Goal: Information Seeking & Learning: Learn about a topic

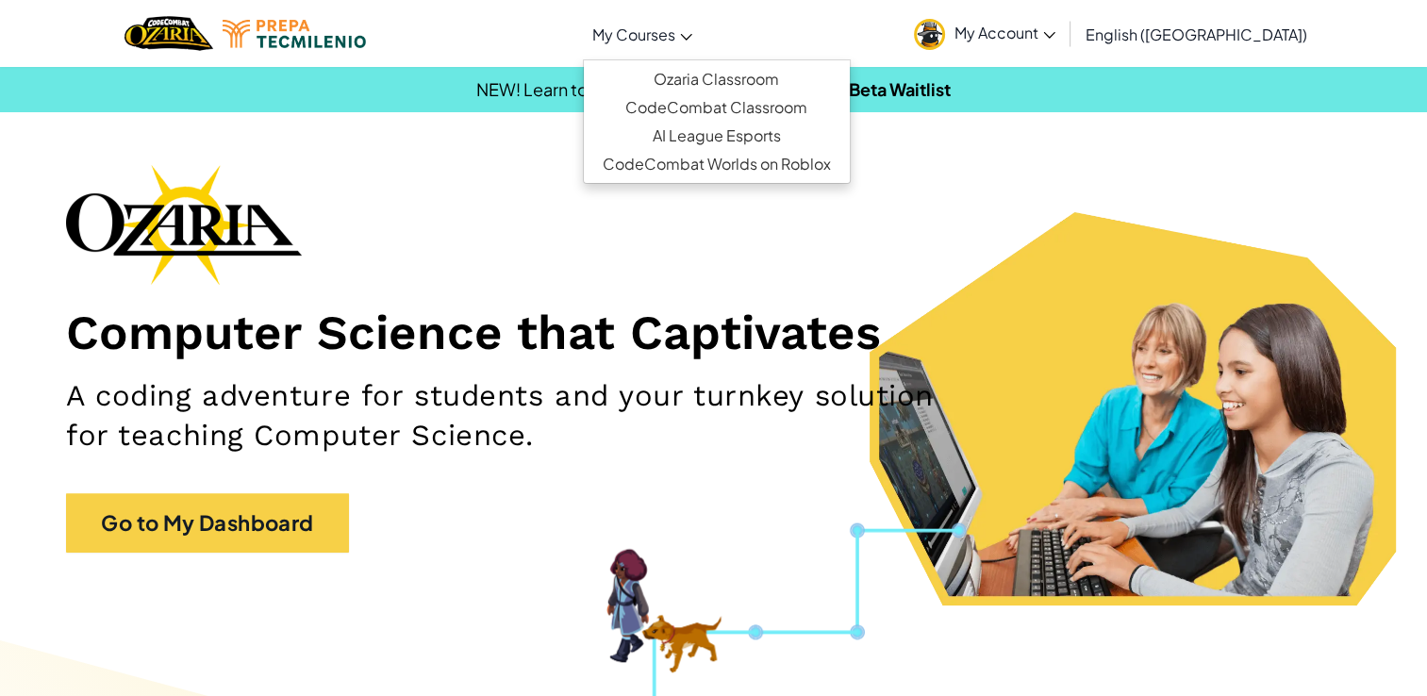
click at [702, 46] on link "My Courses" at bounding box center [642, 33] width 119 height 51
click at [1055, 28] on span "My Account" at bounding box center [1004, 33] width 101 height 20
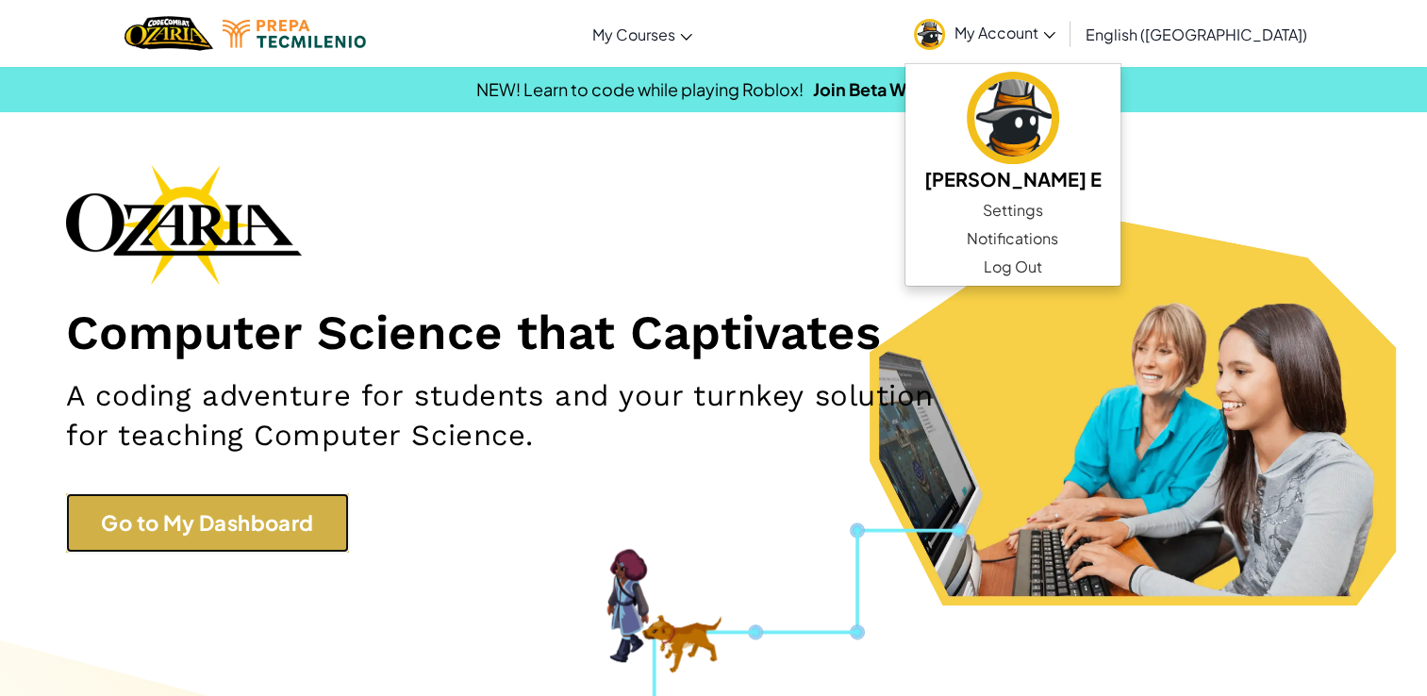
click at [295, 536] on link "Go to My Dashboard" at bounding box center [207, 522] width 283 height 59
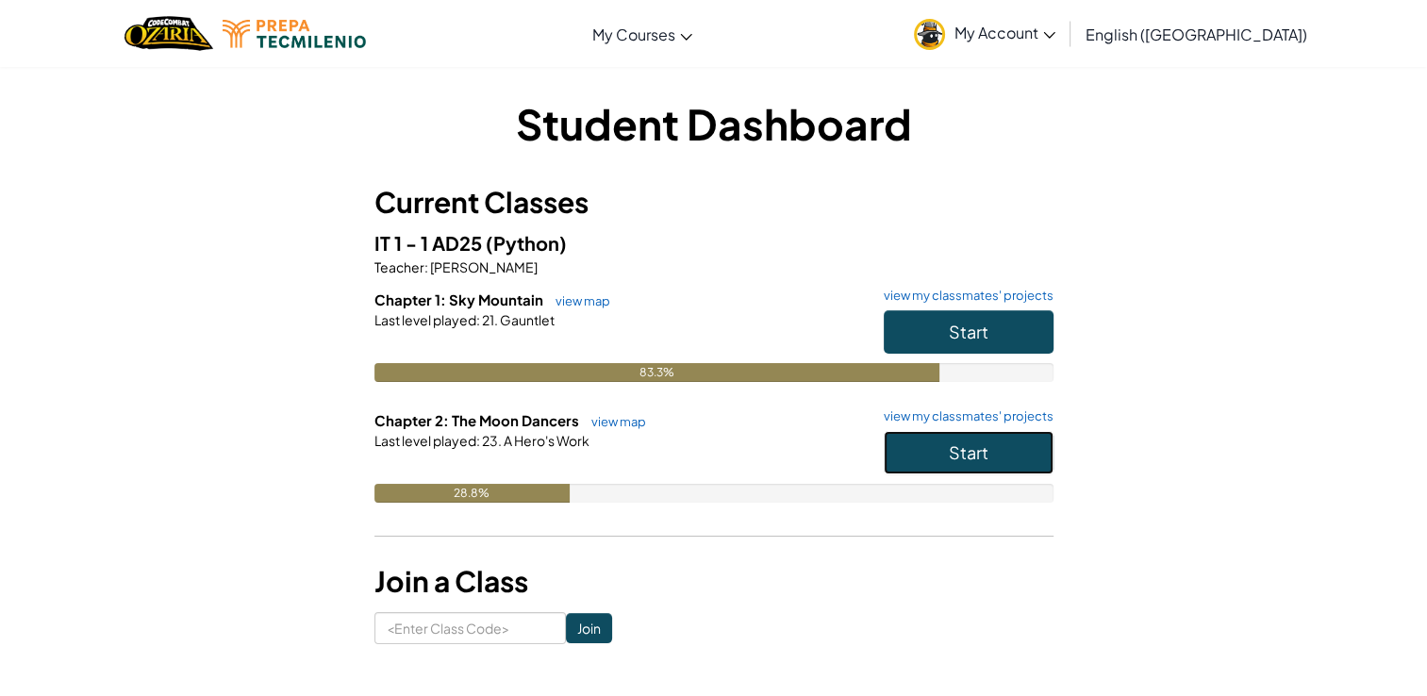
click at [932, 436] on button "Start" at bounding box center [969, 452] width 170 height 43
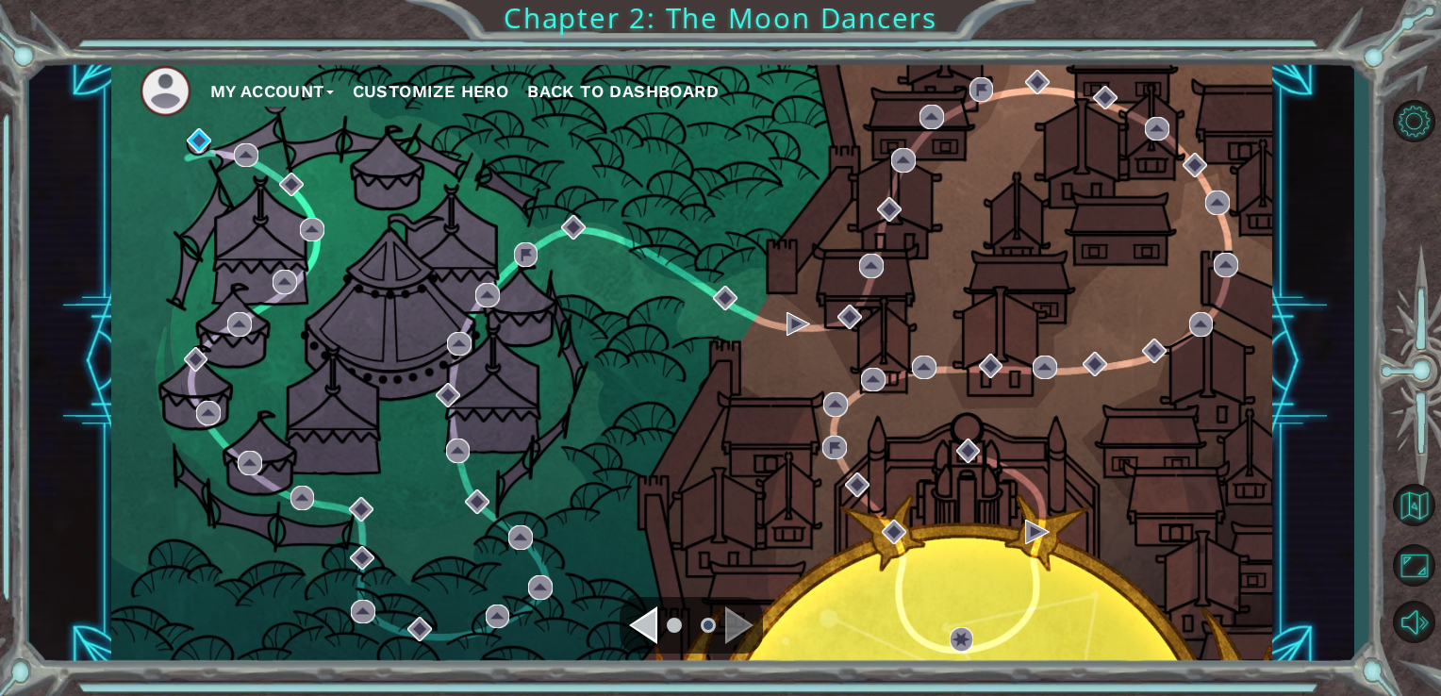
click at [186, 135] on div "My Account Customize Hero Back to Dashboard" at bounding box center [692, 362] width 1162 height 612
click at [200, 135] on img at bounding box center [199, 140] width 25 height 25
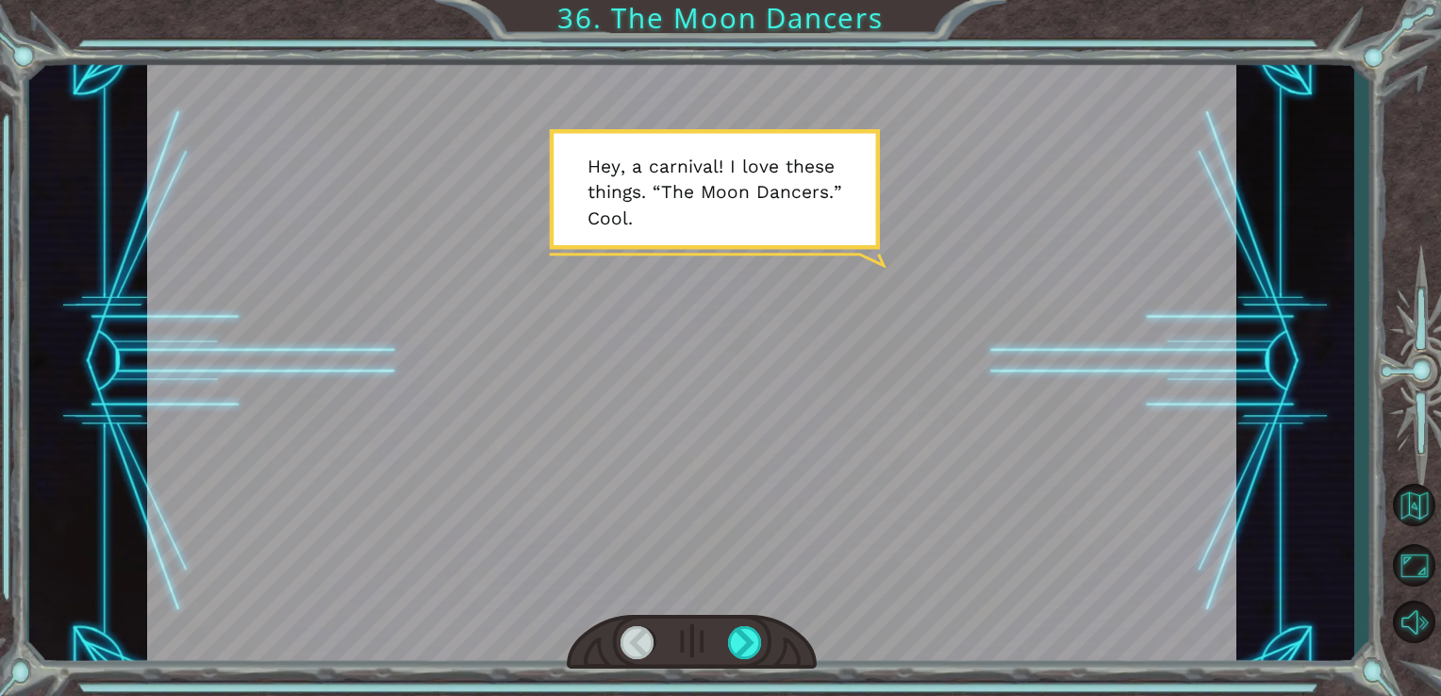
click at [268, 163] on div at bounding box center [692, 362] width 1090 height 613
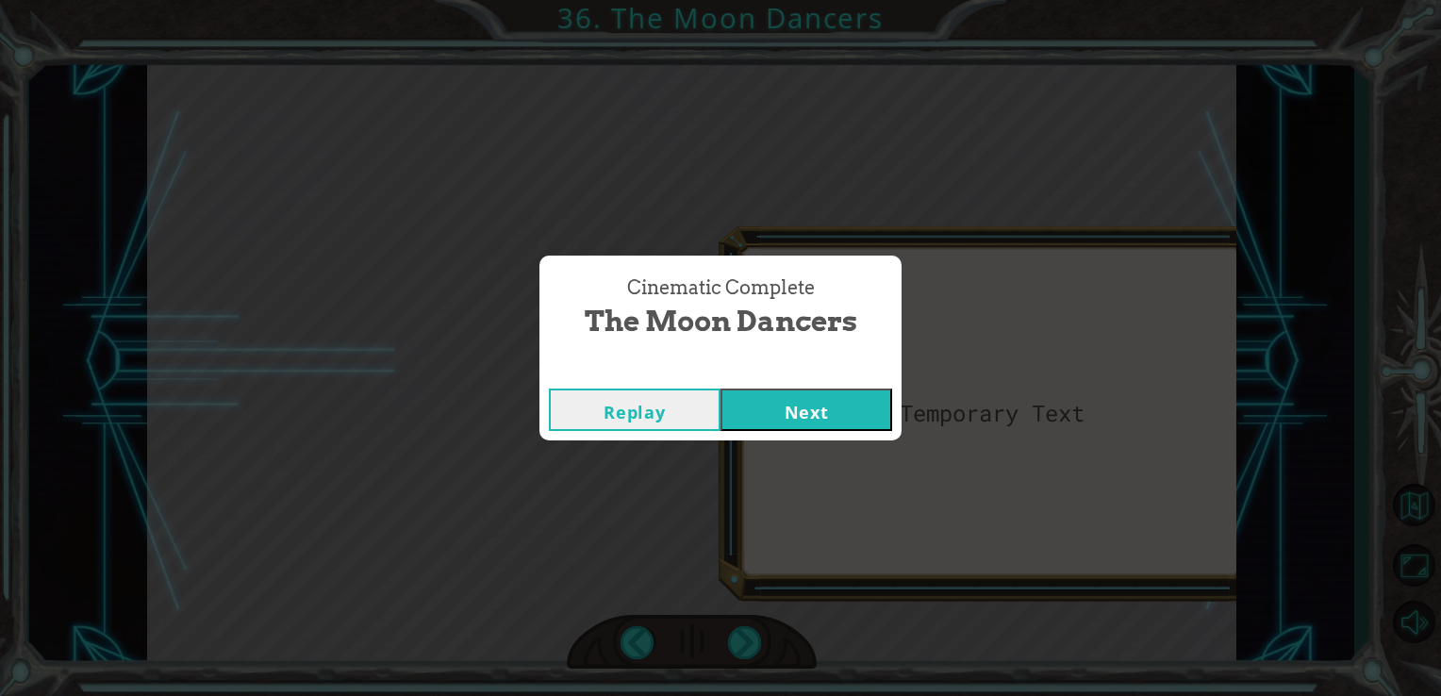
click at [721, 389] on button "Next" at bounding box center [807, 410] width 172 height 42
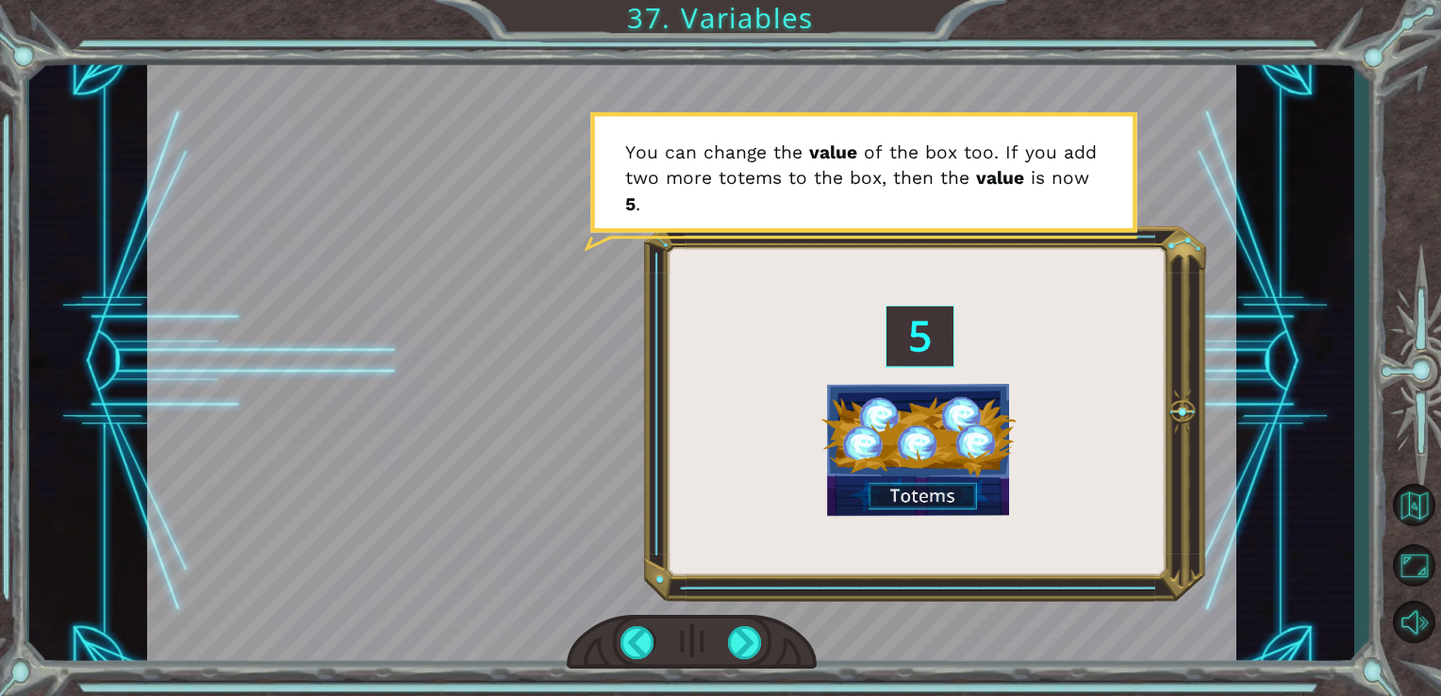
drag, startPoint x: 318, startPoint y: 115, endPoint x: 256, endPoint y: 744, distance: 632.1
click at [256, 695] on html "( M u n c h M u n c h ) M m m m m . . . . H a p p y ? M u h - h u h . G o o d .…" at bounding box center [720, 348] width 1441 height 696
click at [805, 408] on div at bounding box center [692, 362] width 1090 height 613
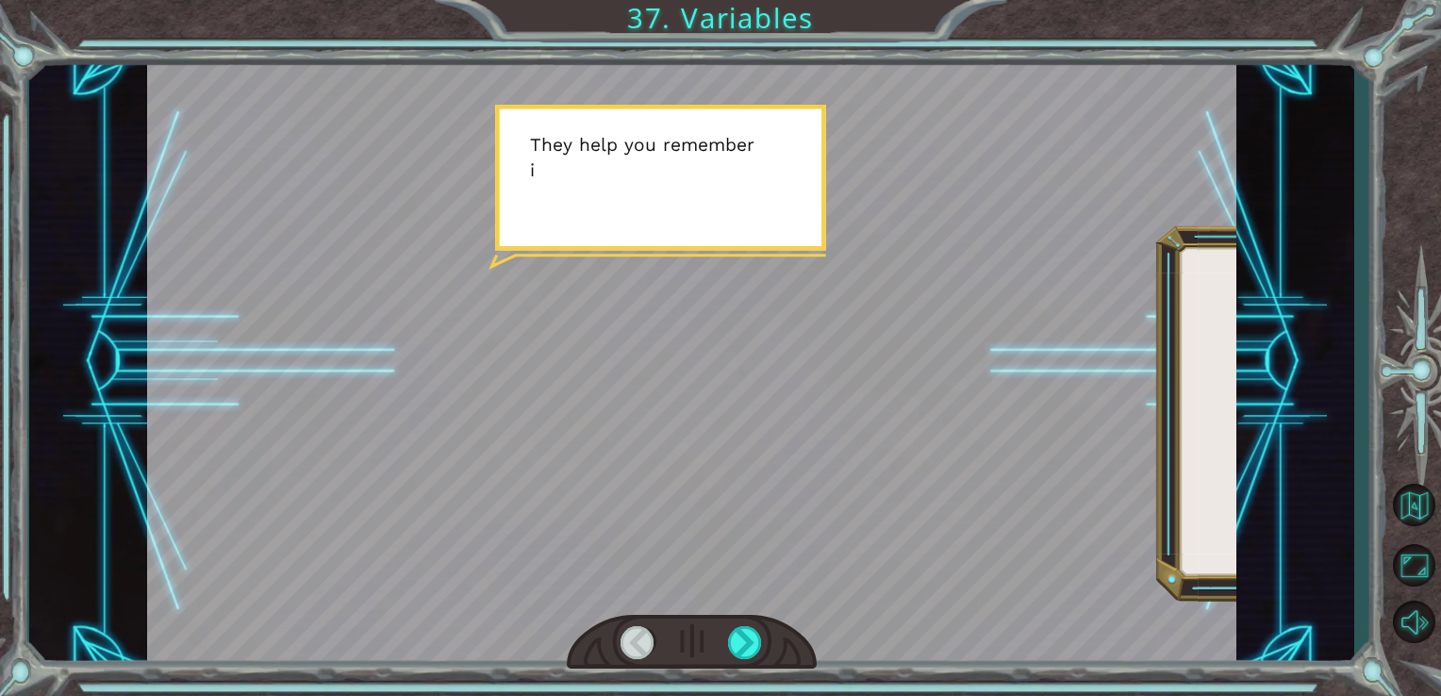
scroll to position [0, 630]
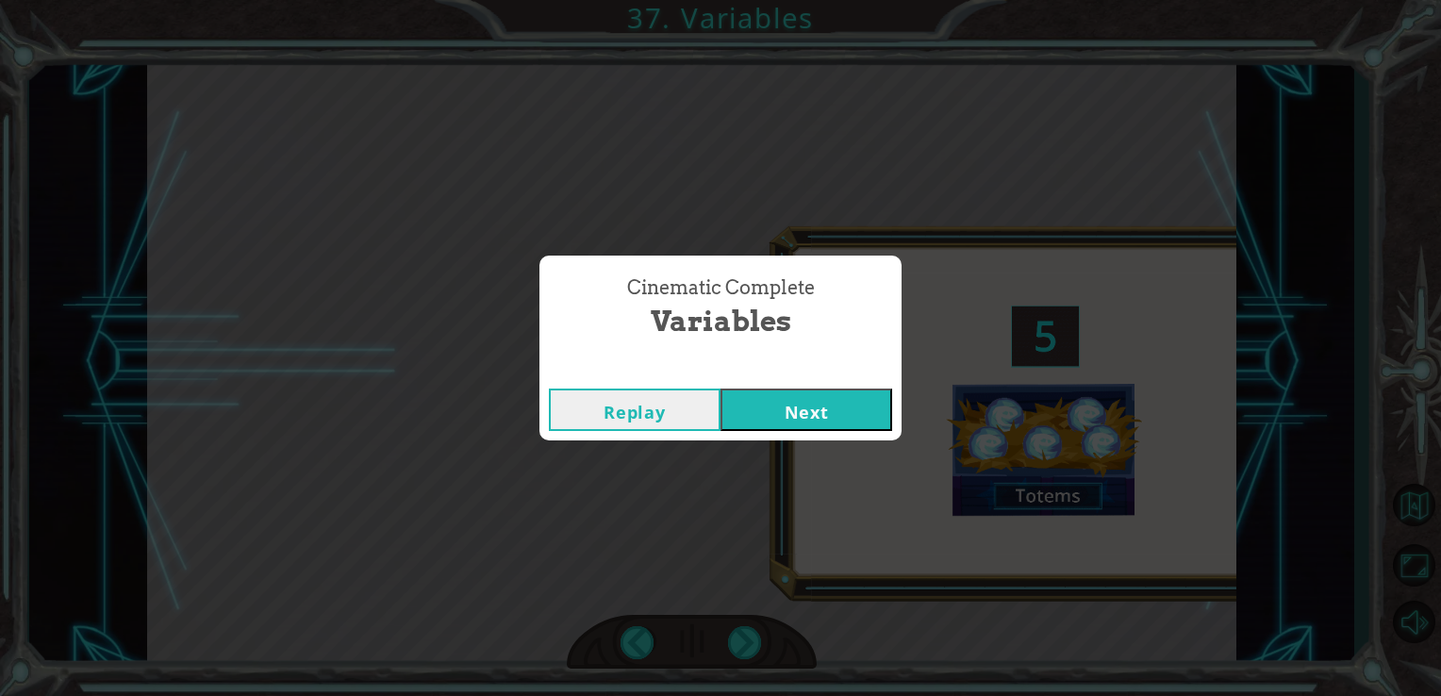
click at [721, 389] on button "Next" at bounding box center [807, 410] width 172 height 42
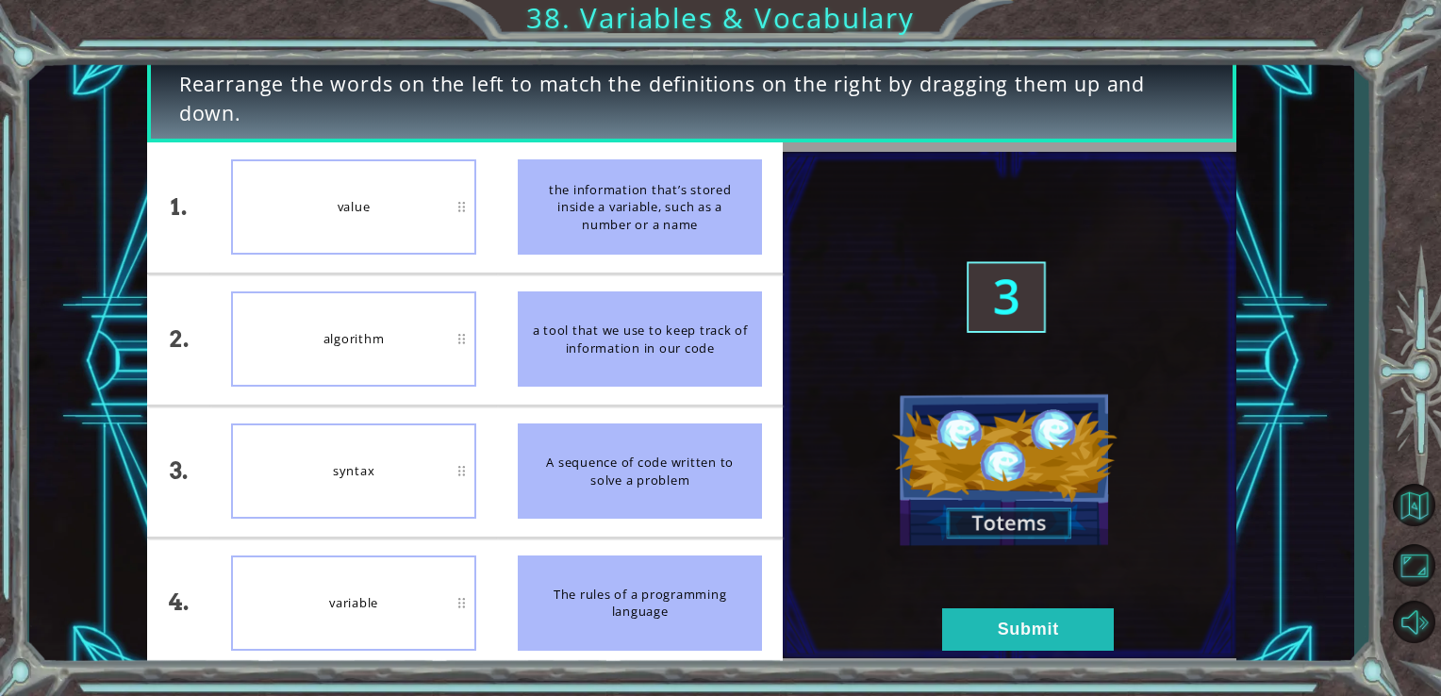
click at [627, 217] on div "the information that’s stored inside a variable, such as a number or a name" at bounding box center [640, 206] width 245 height 95
drag, startPoint x: 614, startPoint y: 214, endPoint x: 513, endPoint y: 241, distance: 104.3
click at [513, 241] on li "the information that’s stored inside a variable, such as a number or a name" at bounding box center [640, 207] width 287 height 130
click at [348, 326] on div "algorithm" at bounding box center [353, 338] width 245 height 95
click at [638, 462] on div "A sequence of code written to solve a problem" at bounding box center [640, 470] width 245 height 95
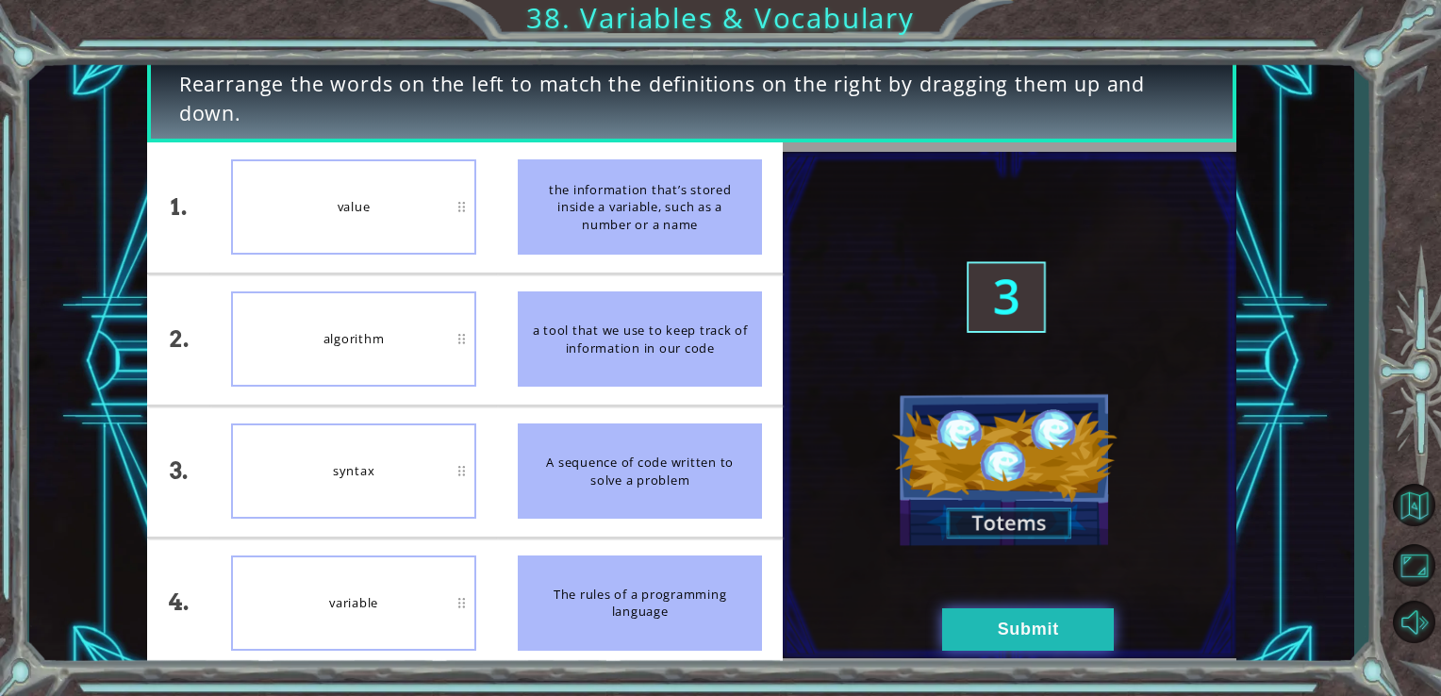
click at [1028, 630] on button "Submit" at bounding box center [1028, 629] width 172 height 42
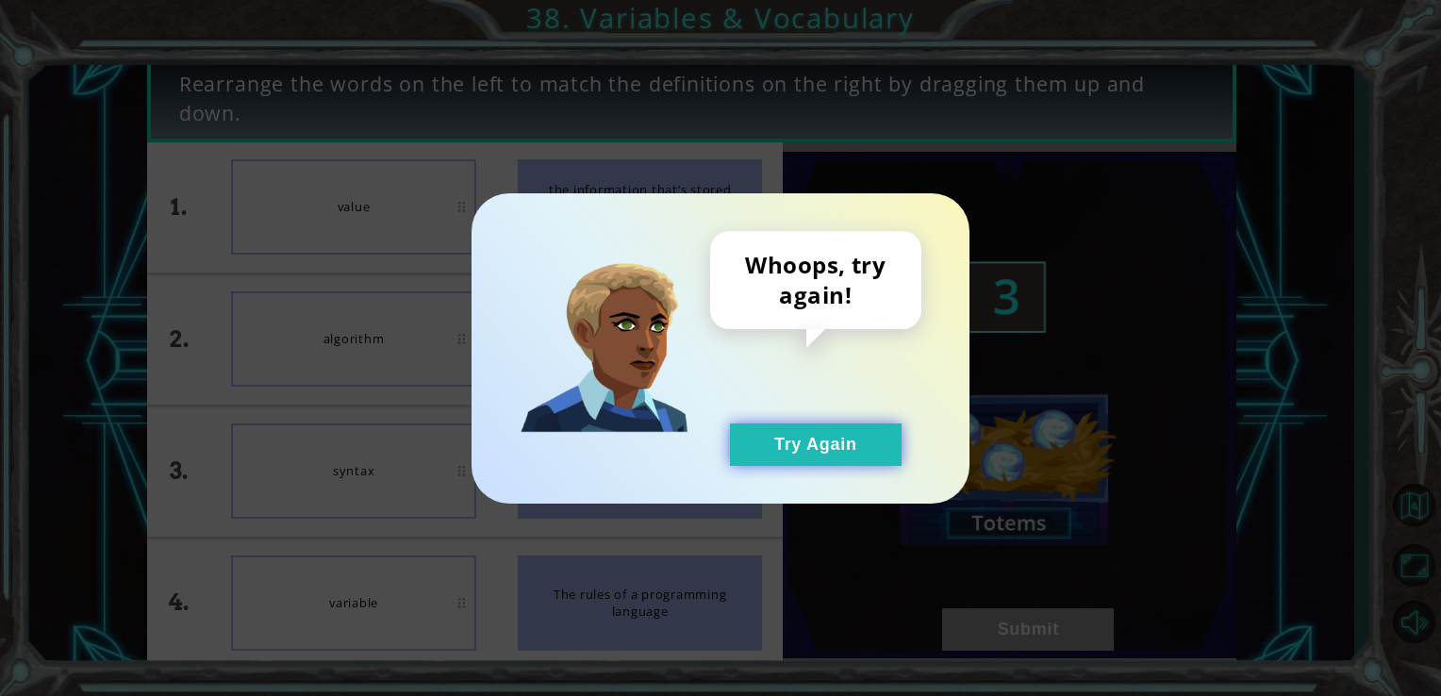
click at [788, 440] on button "Try Again" at bounding box center [816, 444] width 172 height 42
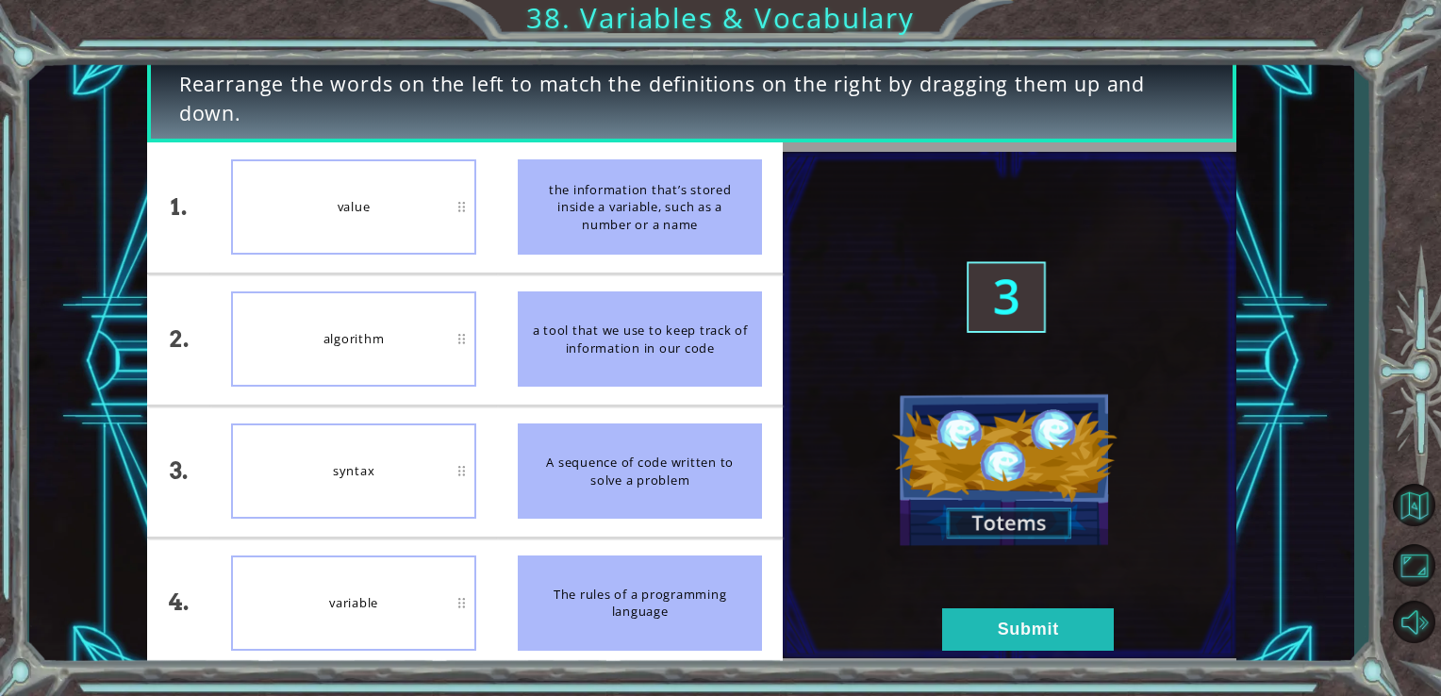
drag, startPoint x: 591, startPoint y: 616, endPoint x: 562, endPoint y: 643, distance: 40.0
click at [562, 643] on div "The rules of a programming language" at bounding box center [640, 603] width 245 height 95
drag, startPoint x: 560, startPoint y: 632, endPoint x: 494, endPoint y: 568, distance: 92.0
click at [494, 568] on div "1. 2. 3. 4. value algorithm syntax variable the information that’s stored insid…" at bounding box center [465, 405] width 637 height 526
click at [431, 607] on div "variable" at bounding box center [353, 603] width 245 height 95
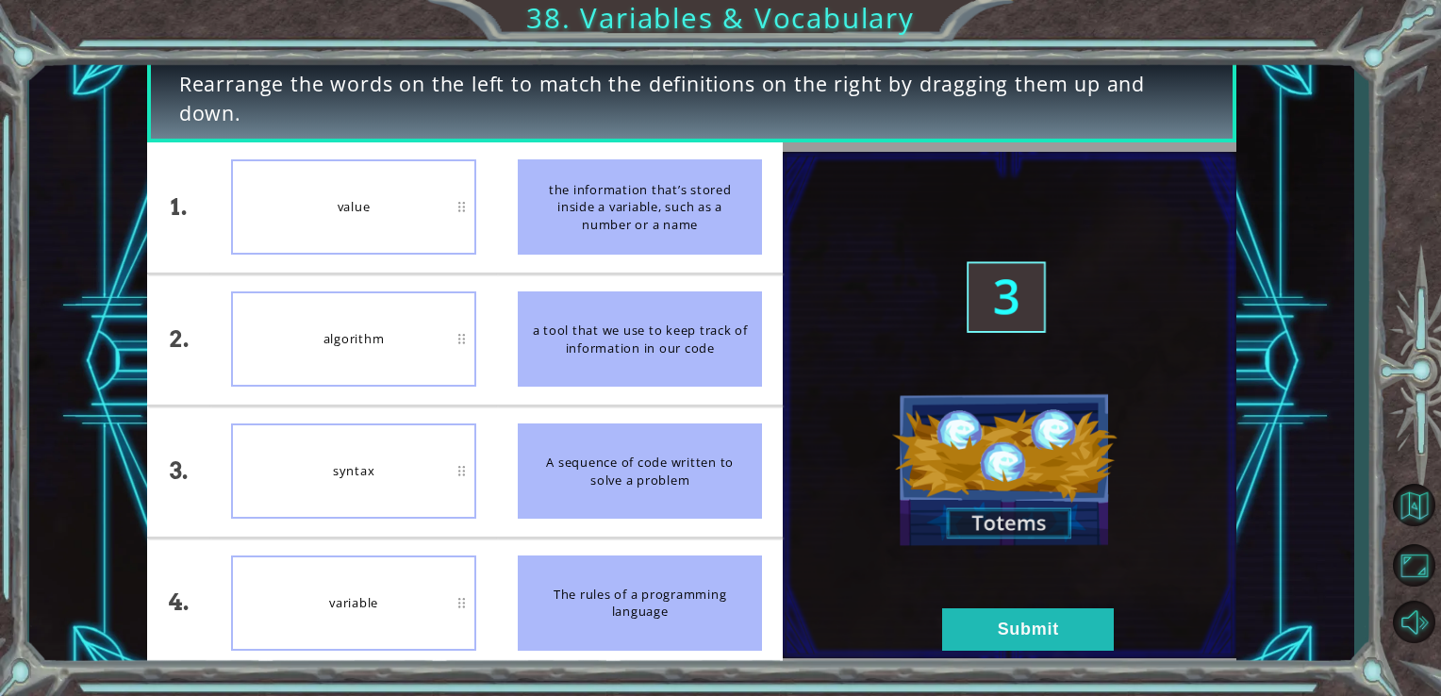
click at [435, 607] on div "variable" at bounding box center [353, 603] width 245 height 95
click at [378, 483] on div "syntax" at bounding box center [353, 470] width 245 height 95
click at [268, 168] on div "value" at bounding box center [353, 206] width 245 height 95
drag, startPoint x: 567, startPoint y: 231, endPoint x: 489, endPoint y: 341, distance: 135.3
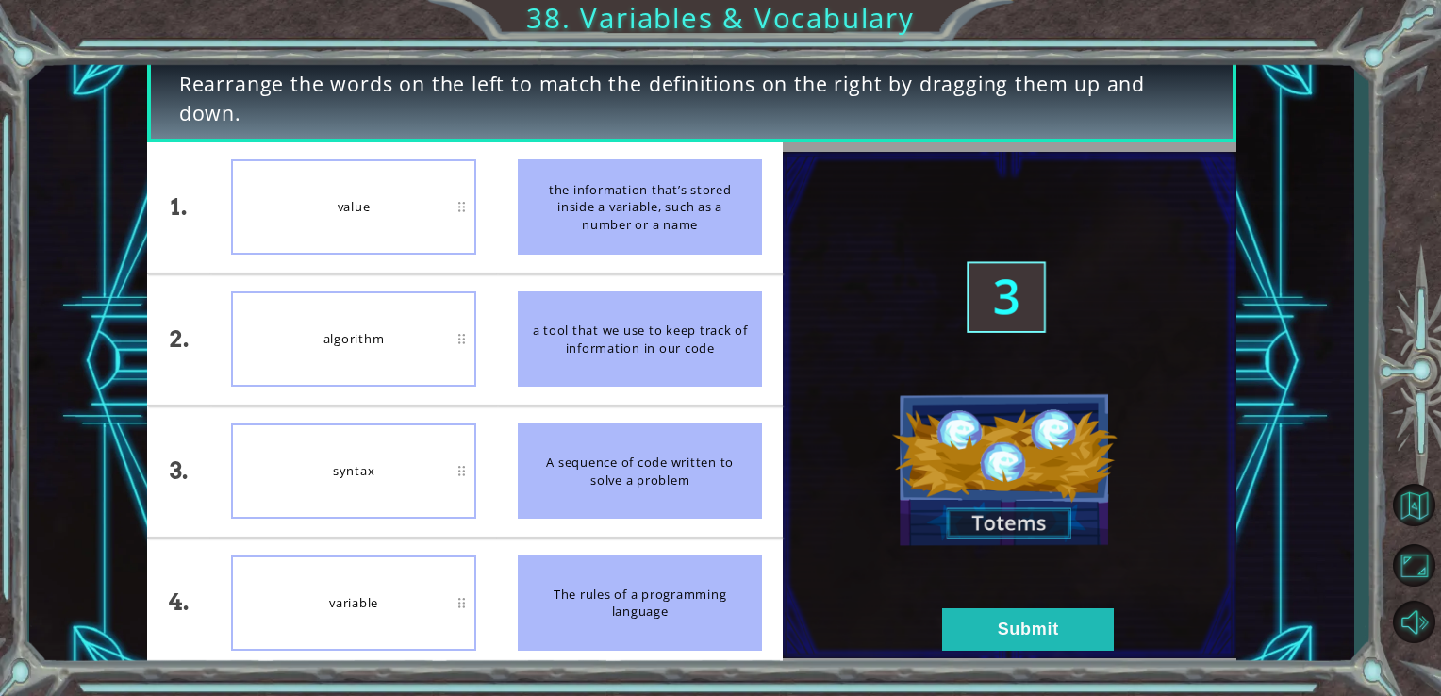
click at [489, 341] on div "1. 2. 3. 4. value algorithm syntax variable the information that’s stored insid…" at bounding box center [465, 405] width 637 height 526
click at [994, 640] on button "Submit" at bounding box center [1028, 629] width 172 height 42
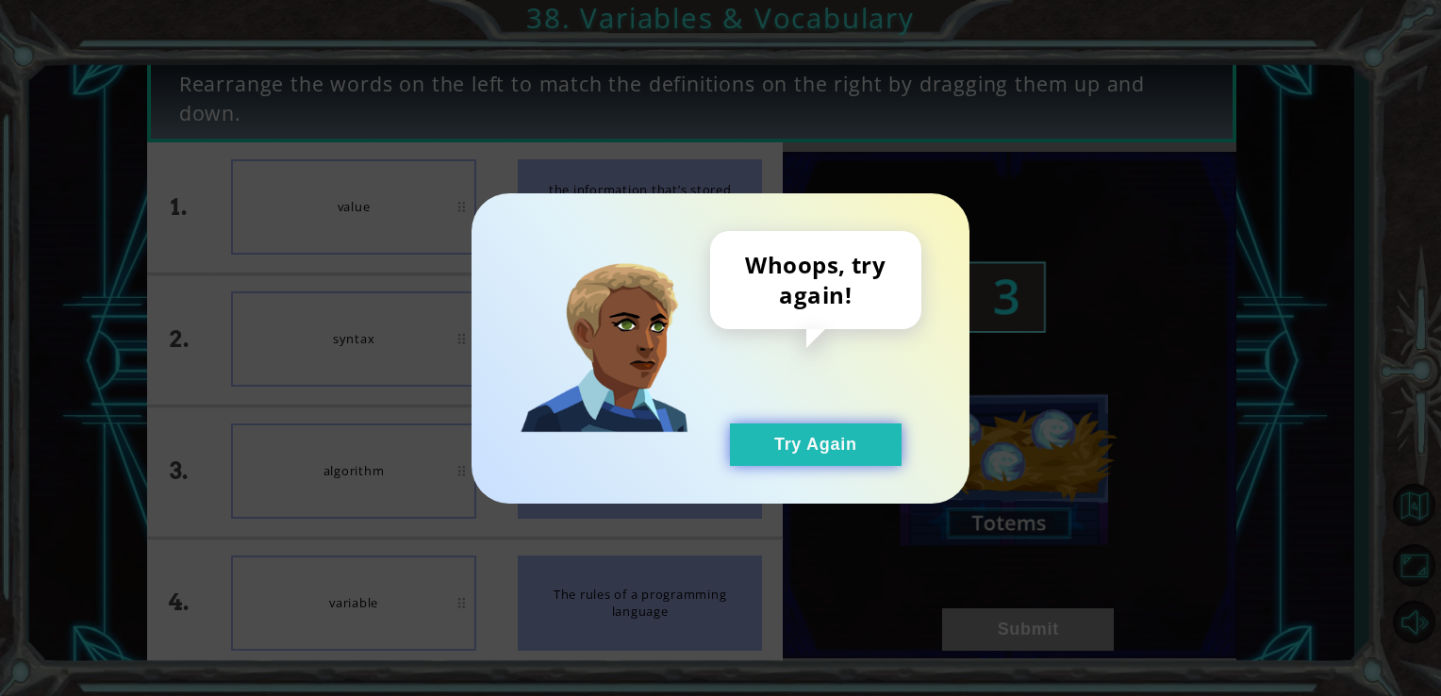
click at [830, 454] on button "Try Again" at bounding box center [816, 444] width 172 height 42
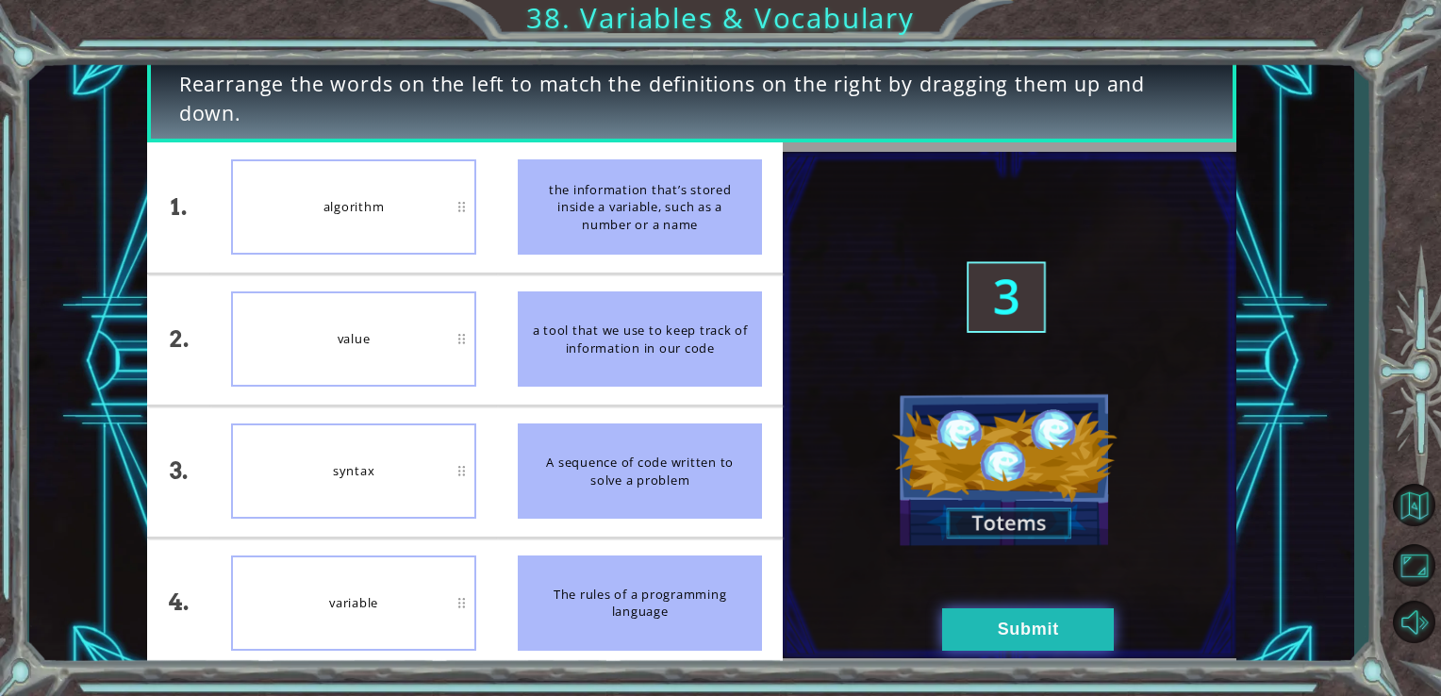
click at [970, 628] on button "Submit" at bounding box center [1028, 629] width 172 height 42
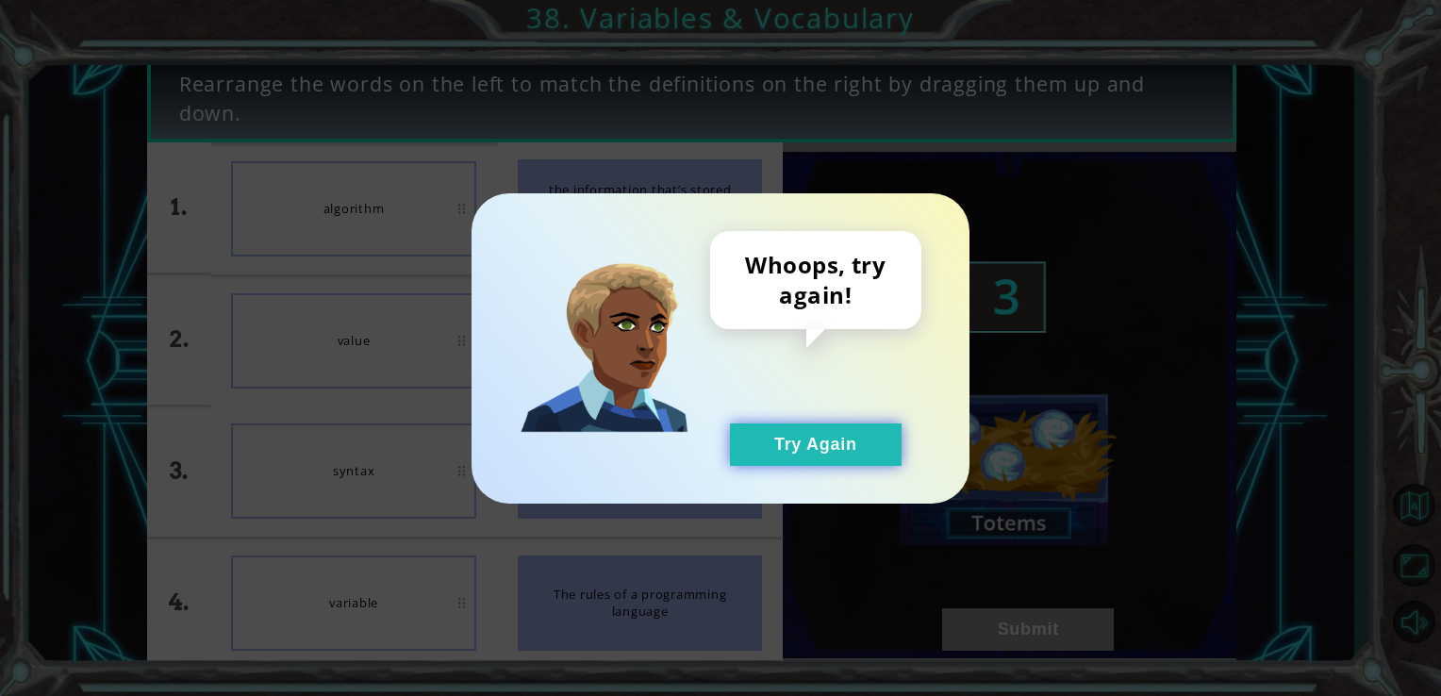
click at [806, 460] on button "Try Again" at bounding box center [816, 444] width 172 height 42
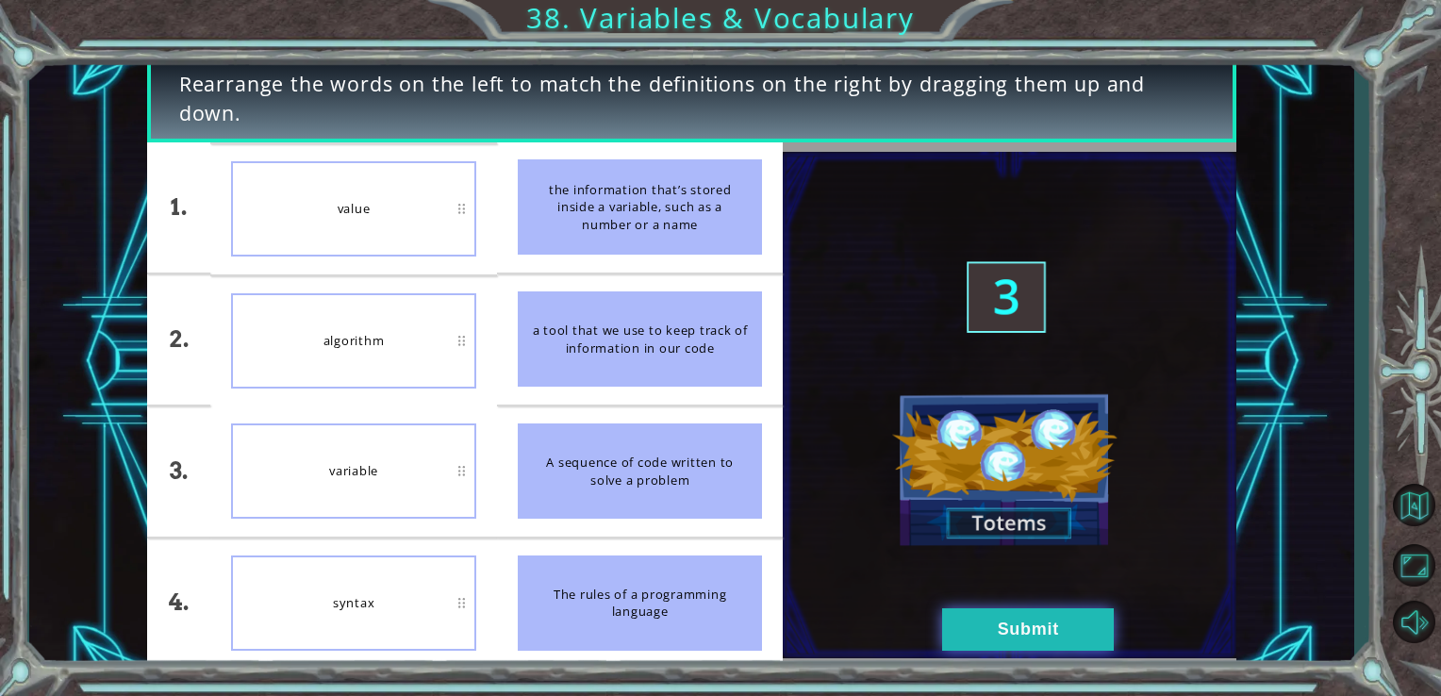
click at [1048, 624] on button "Submit" at bounding box center [1028, 629] width 172 height 42
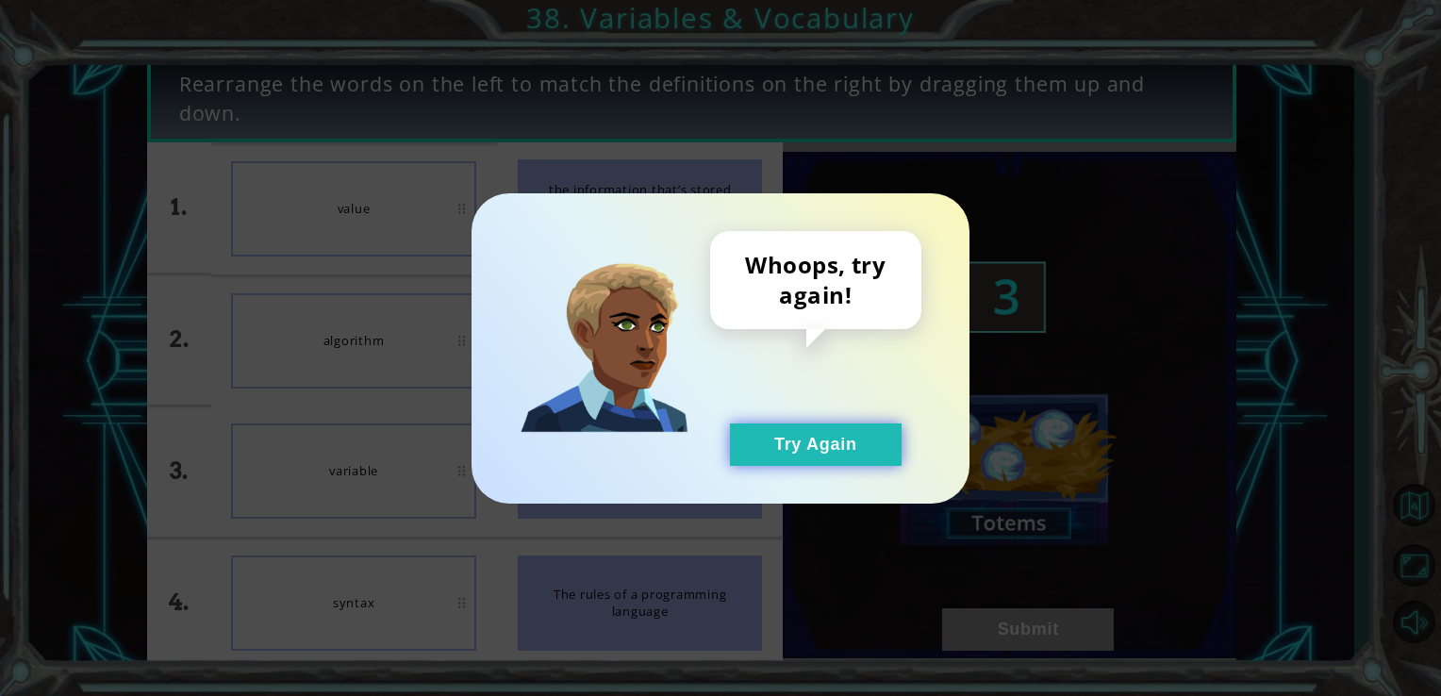
click at [821, 442] on button "Try Again" at bounding box center [816, 444] width 172 height 42
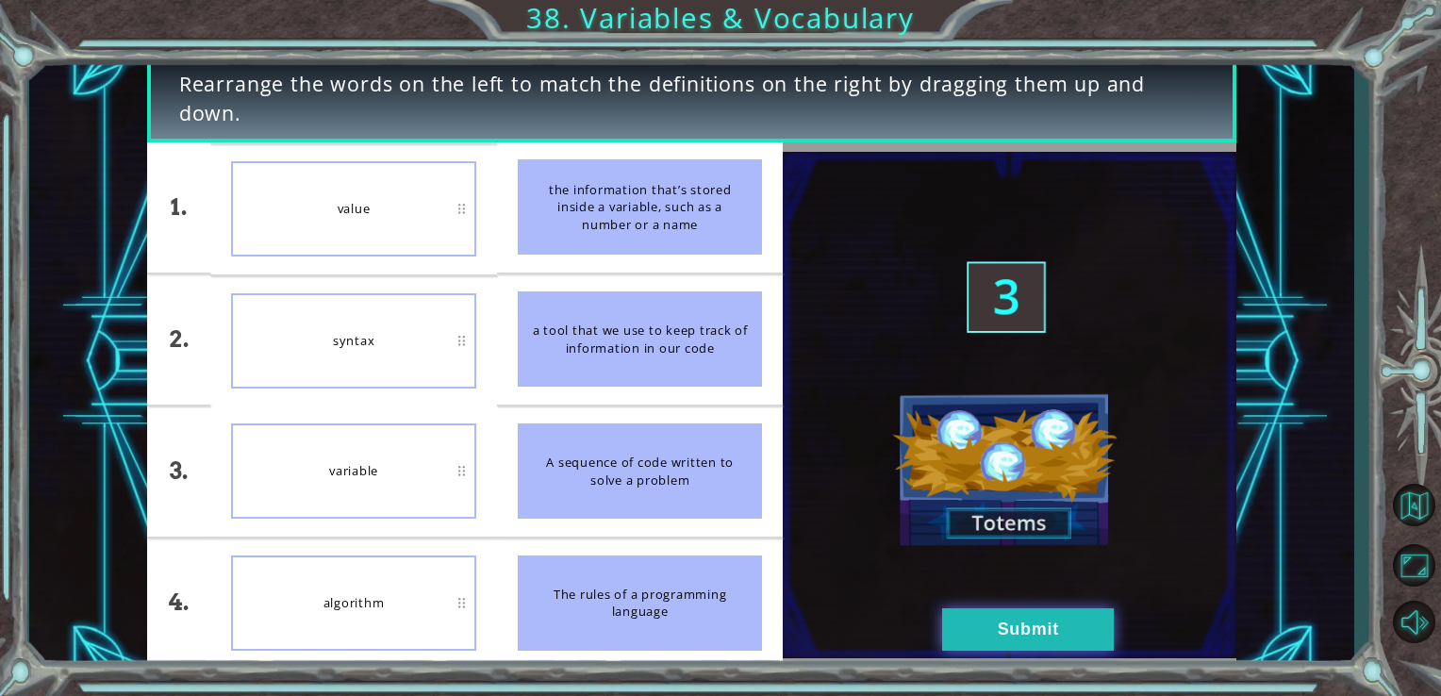
click at [970, 613] on button "Submit" at bounding box center [1028, 629] width 172 height 42
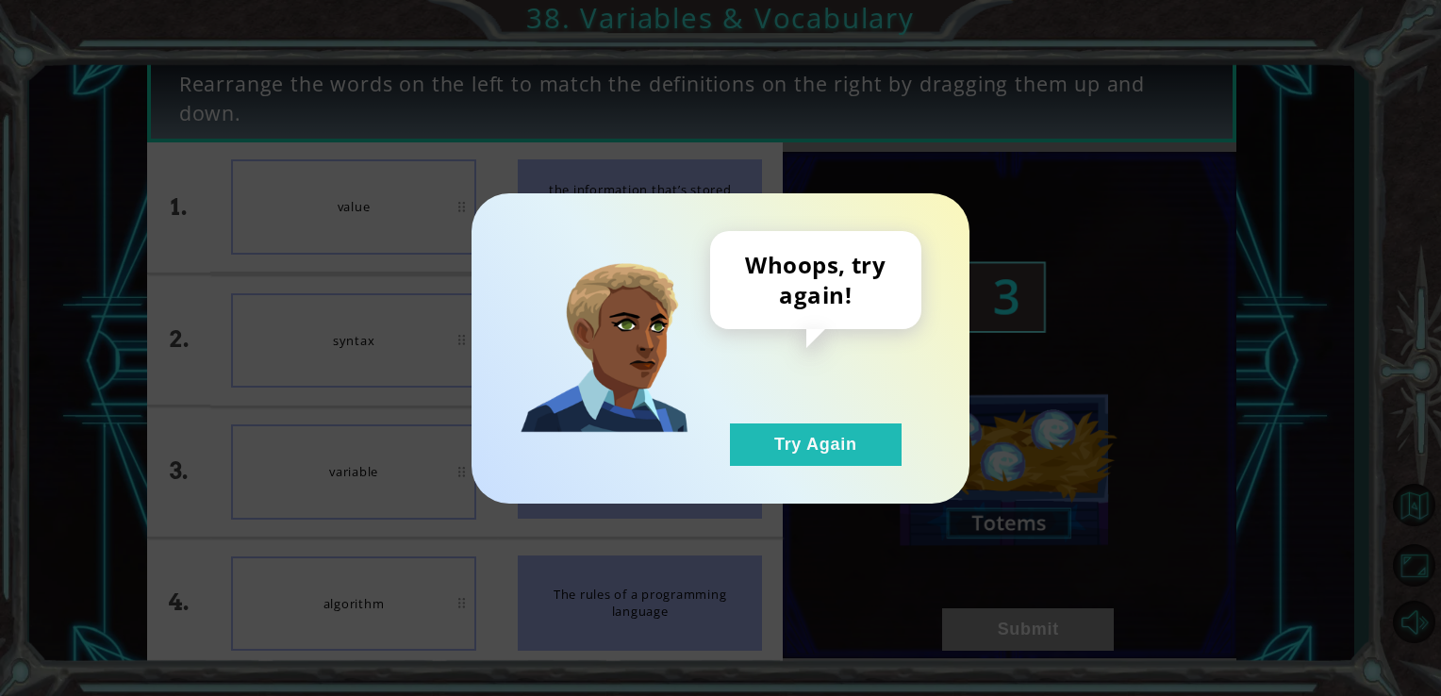
click at [814, 379] on div "Whoops, try again! Try Again" at bounding box center [815, 348] width 211 height 235
click at [815, 448] on button "Try Again" at bounding box center [816, 444] width 172 height 42
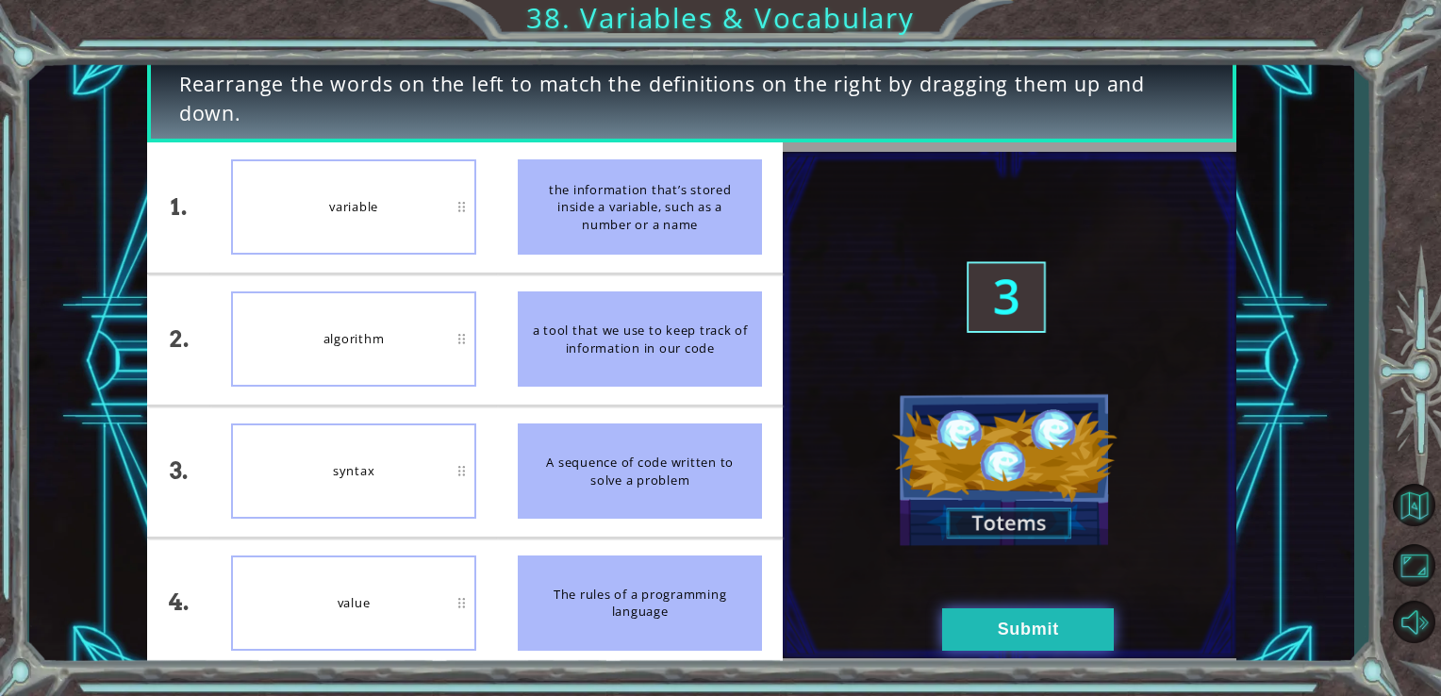
click at [1037, 617] on button "Submit" at bounding box center [1028, 629] width 172 height 42
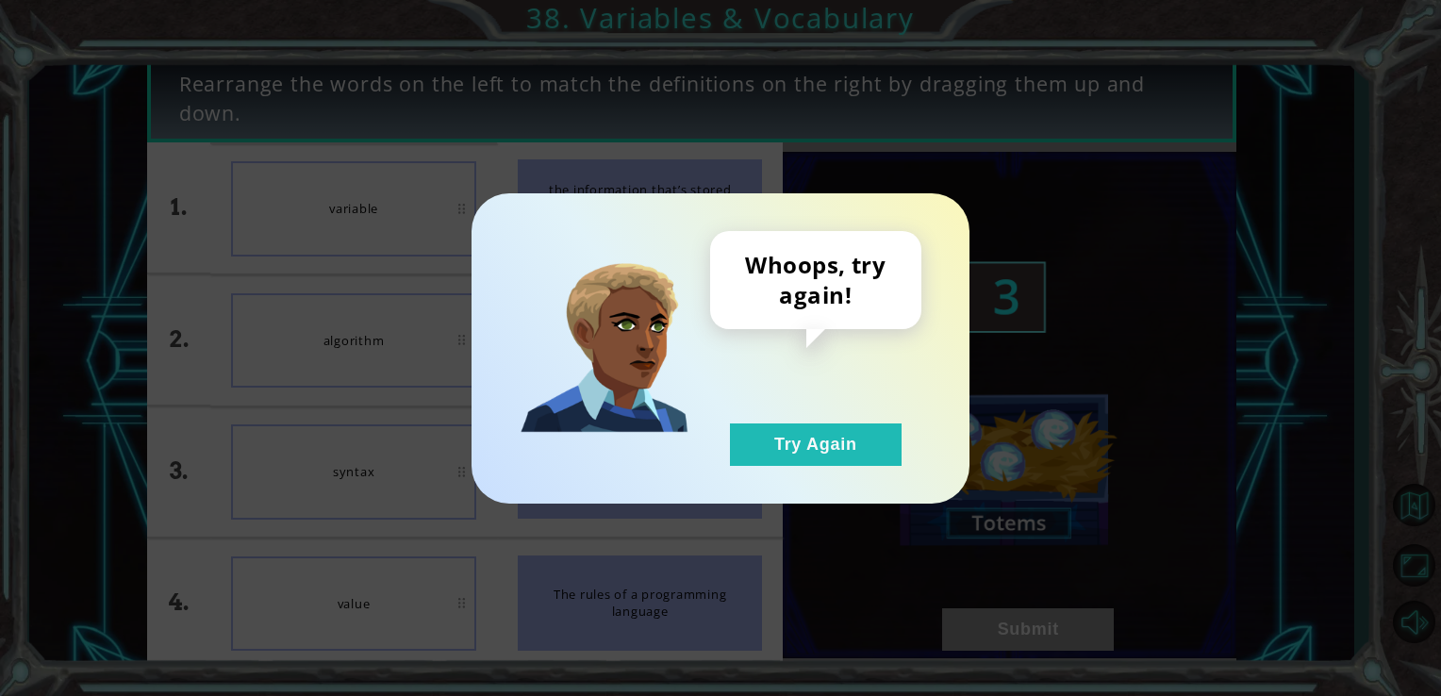
click at [798, 422] on div "Whoops, try again! Try Again" at bounding box center [815, 348] width 211 height 235
click at [810, 451] on button "Try Again" at bounding box center [816, 444] width 172 height 42
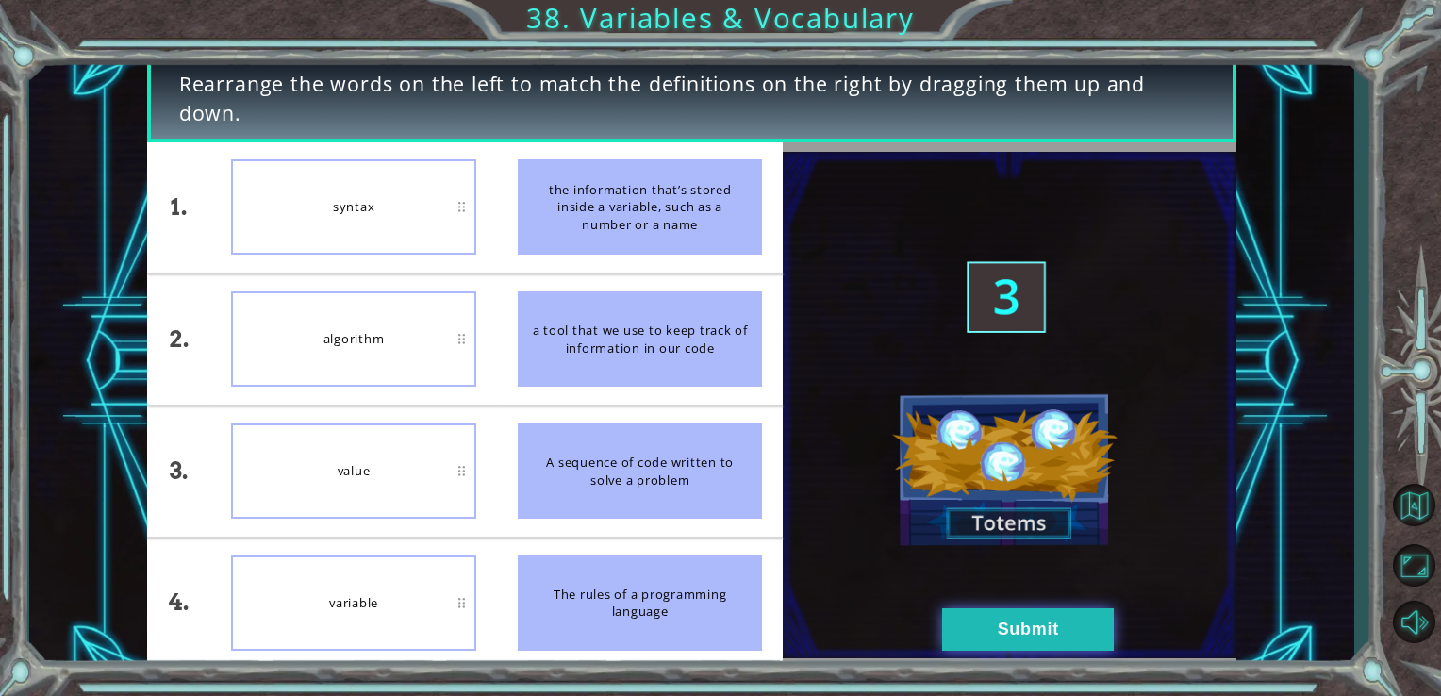
click at [1031, 608] on button "Submit" at bounding box center [1028, 629] width 172 height 42
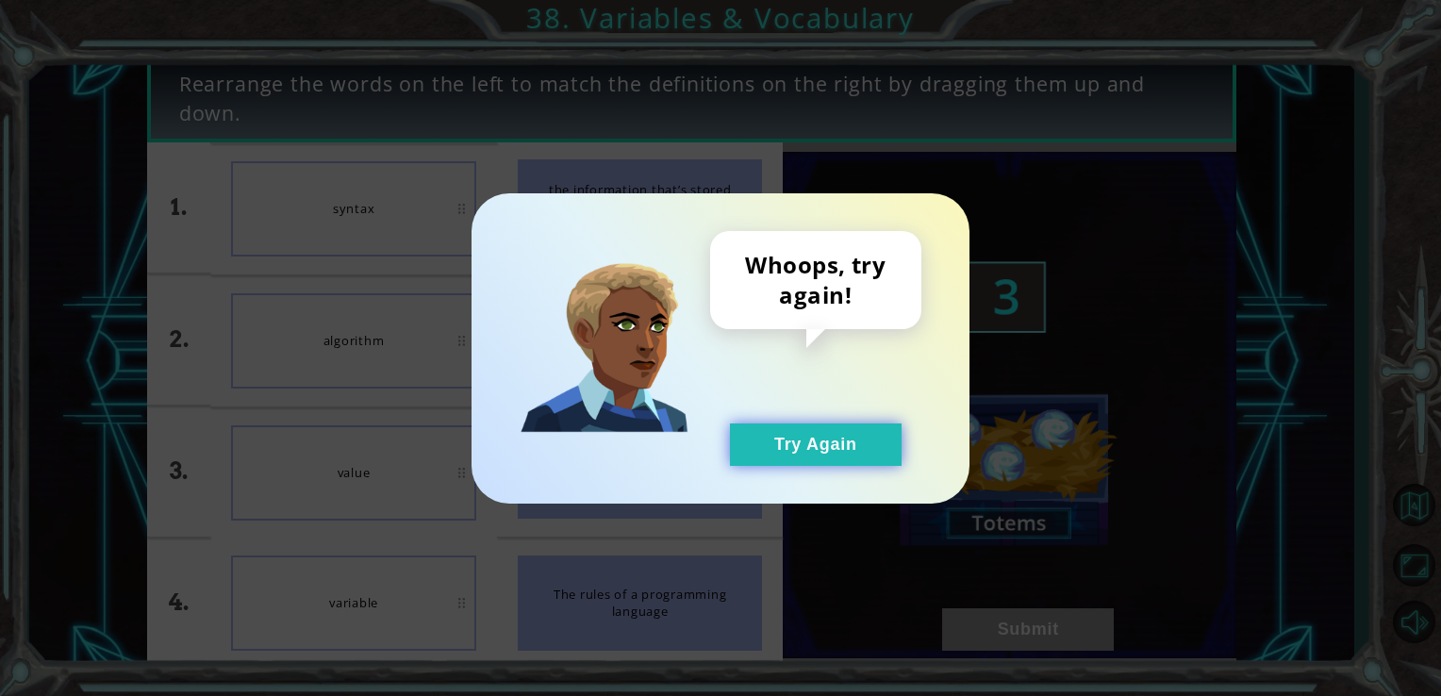
click at [844, 436] on button "Try Again" at bounding box center [816, 444] width 172 height 42
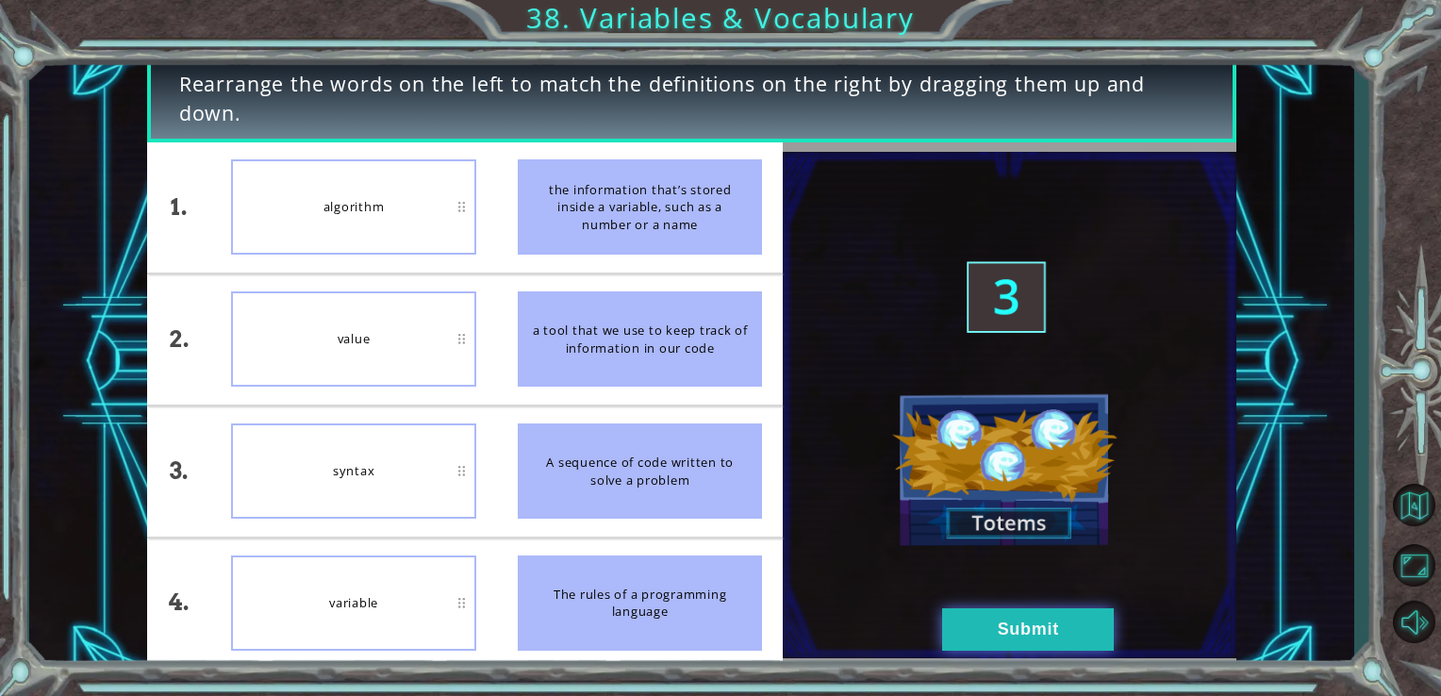
click at [1033, 622] on button "Submit" at bounding box center [1028, 629] width 172 height 42
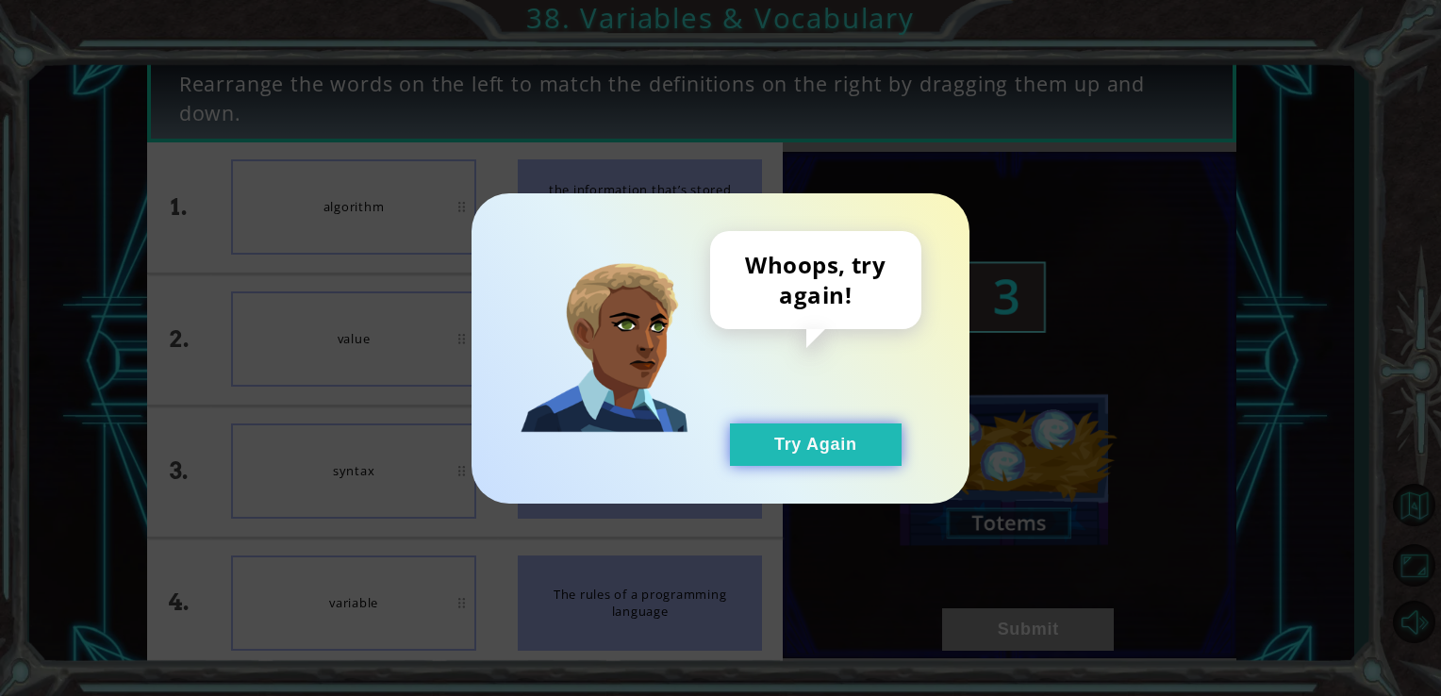
click at [788, 427] on button "Try Again" at bounding box center [816, 444] width 172 height 42
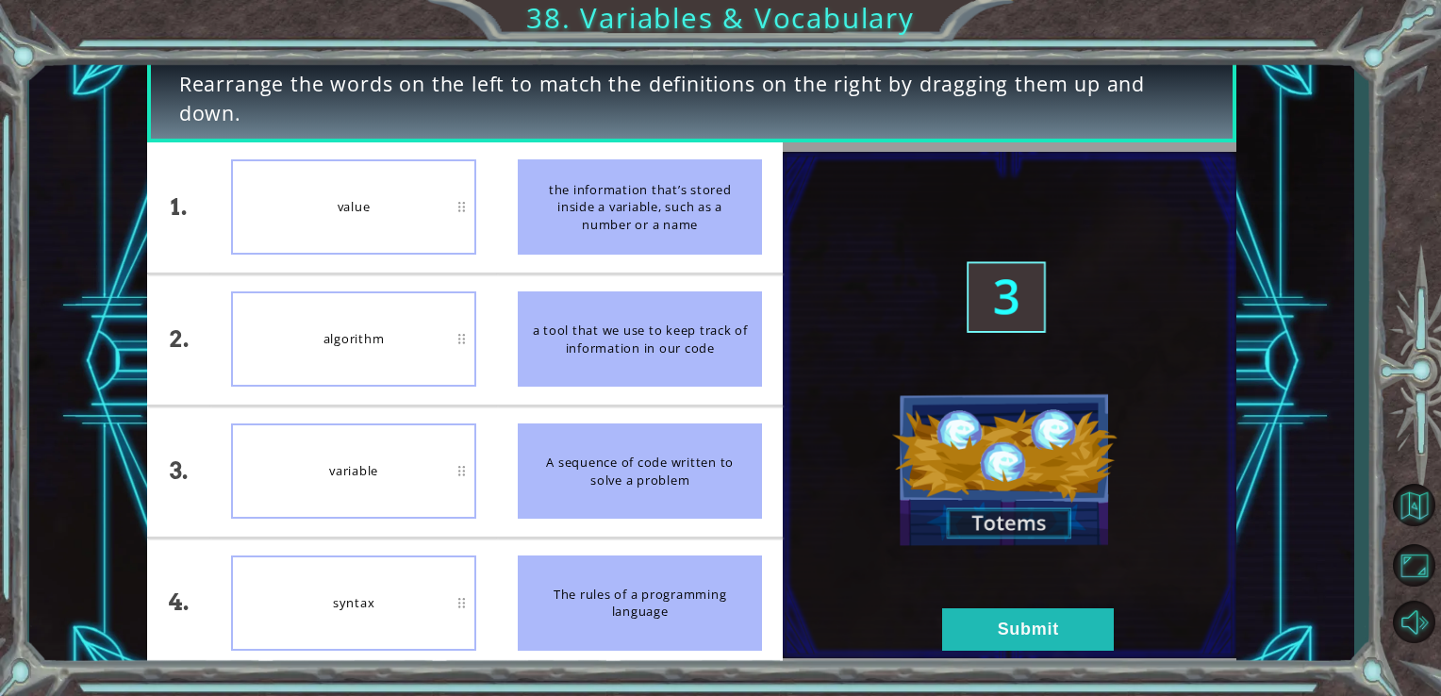
click at [929, 605] on img at bounding box center [1010, 405] width 454 height 506
click at [1017, 622] on button "Submit" at bounding box center [1028, 629] width 172 height 42
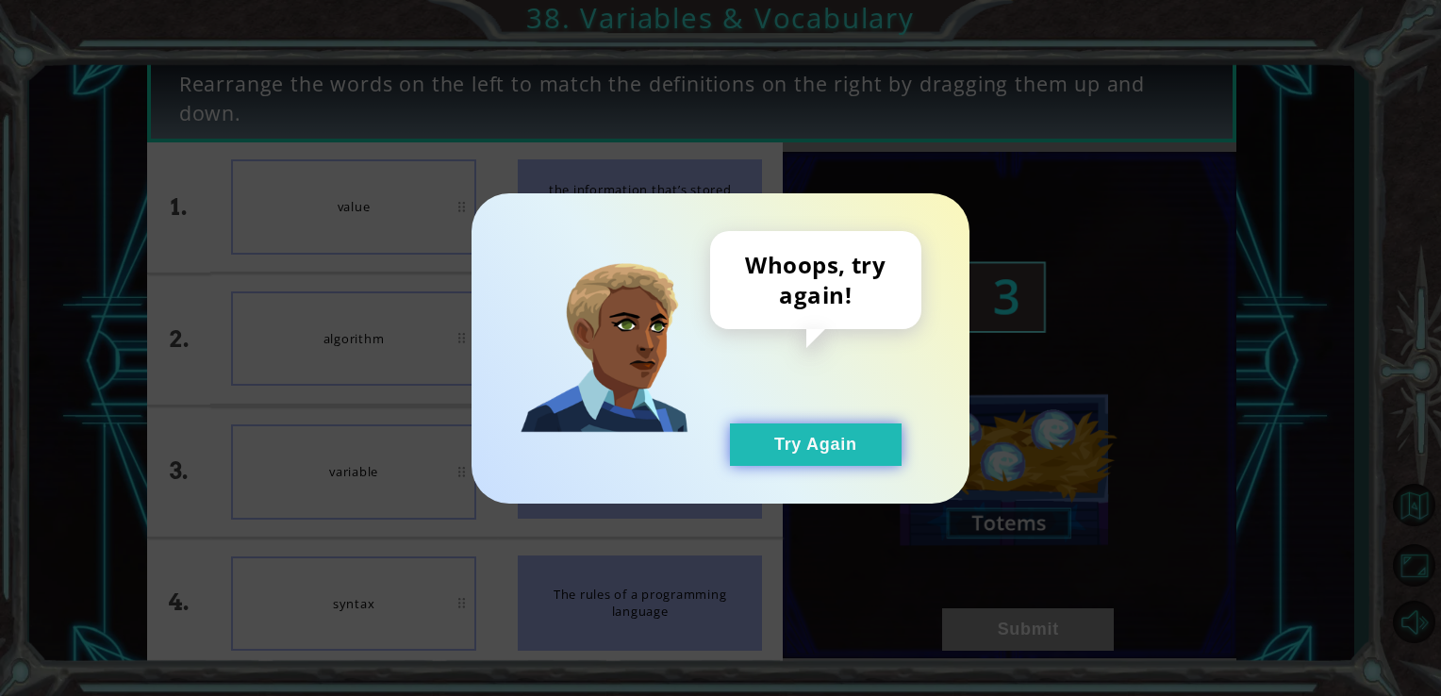
click at [761, 440] on button "Try Again" at bounding box center [816, 444] width 172 height 42
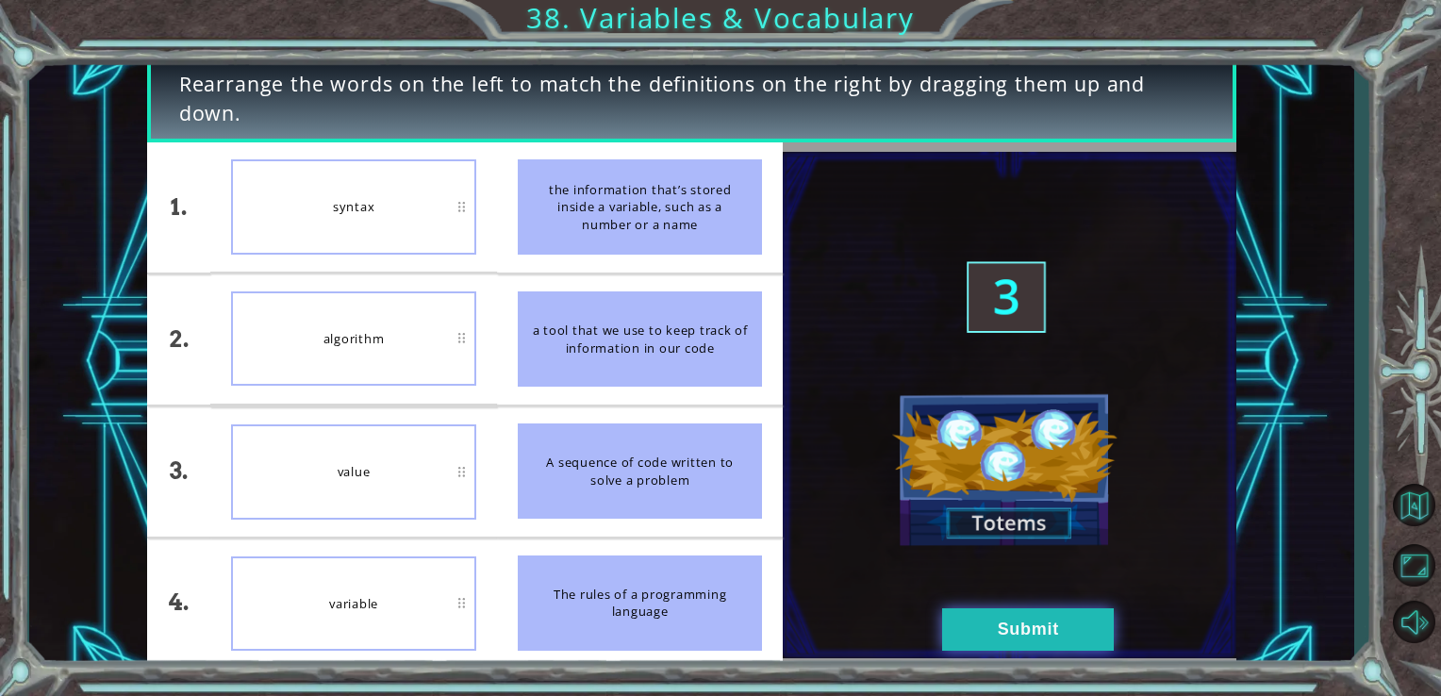
click at [986, 629] on button "Submit" at bounding box center [1028, 629] width 172 height 42
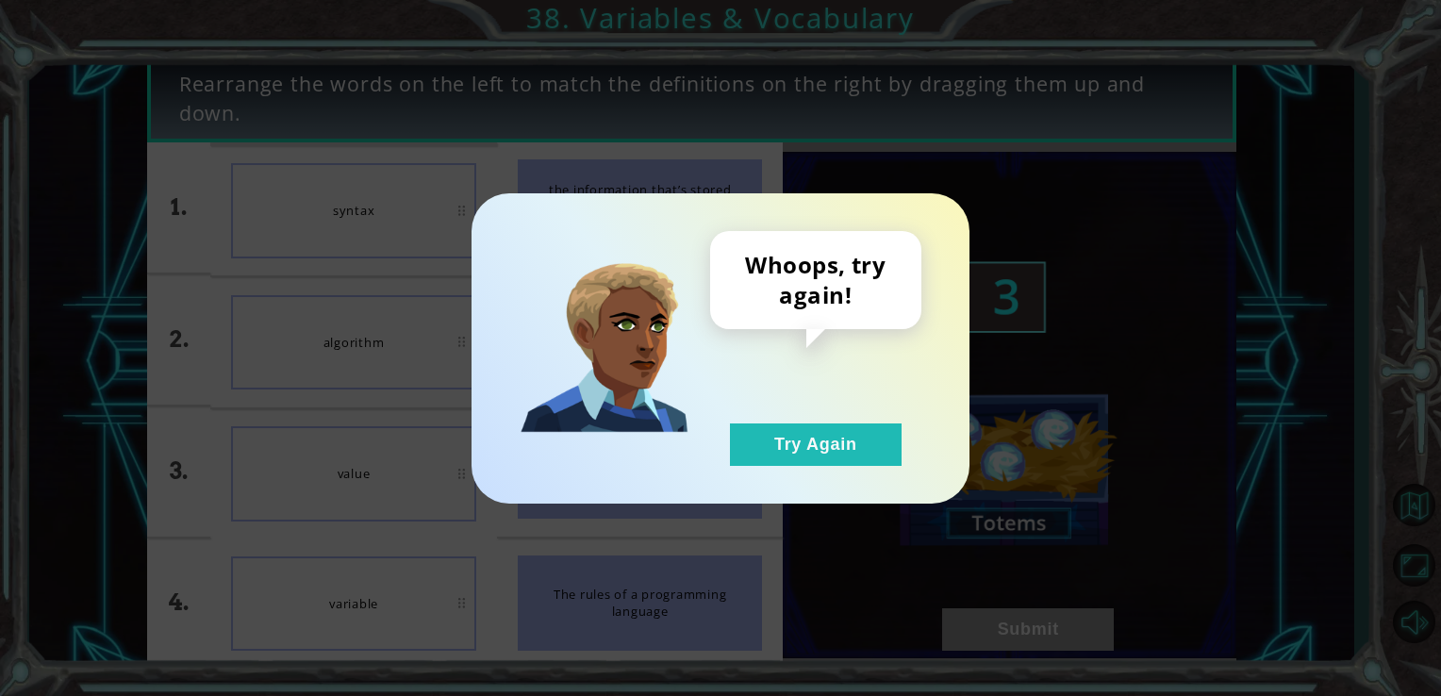
click at [885, 479] on div "Whoops, try again! Try Again" at bounding box center [721, 348] width 498 height 310
click at [843, 453] on button "Try Again" at bounding box center [816, 444] width 172 height 42
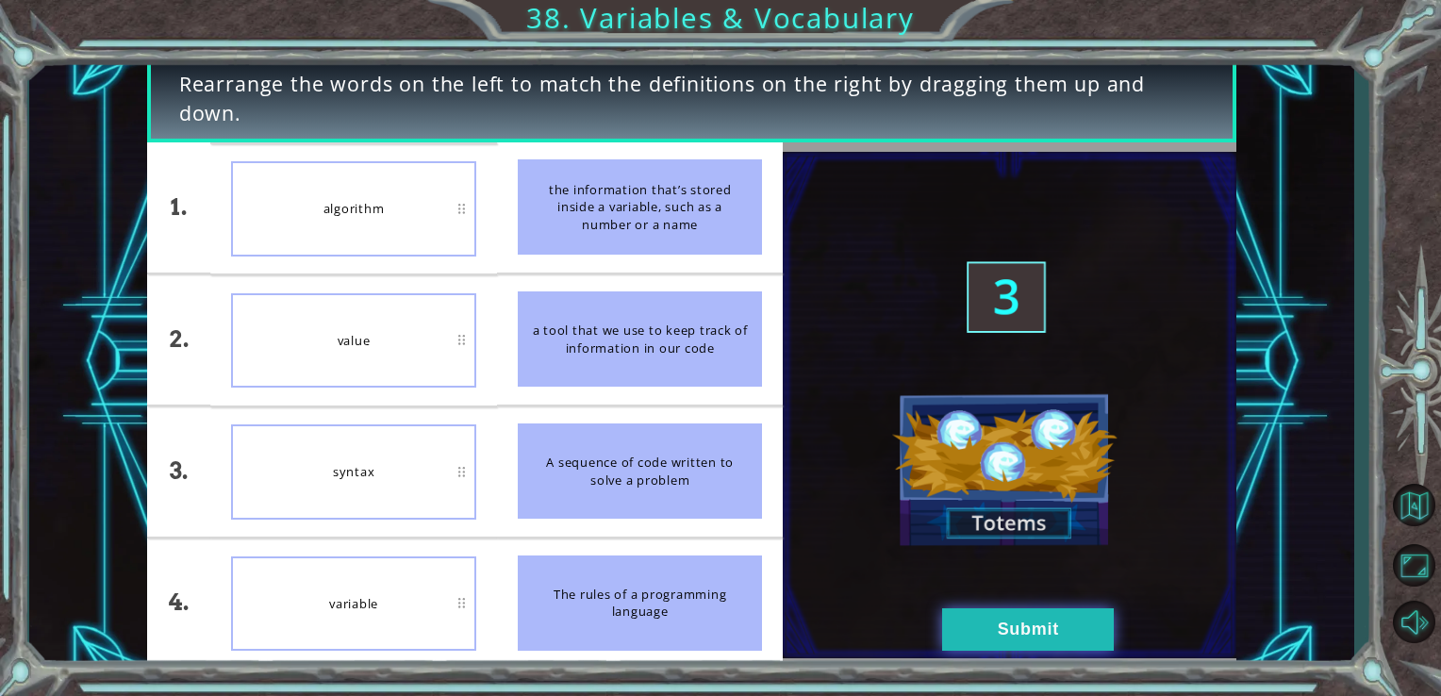
click at [982, 630] on button "Submit" at bounding box center [1028, 629] width 172 height 42
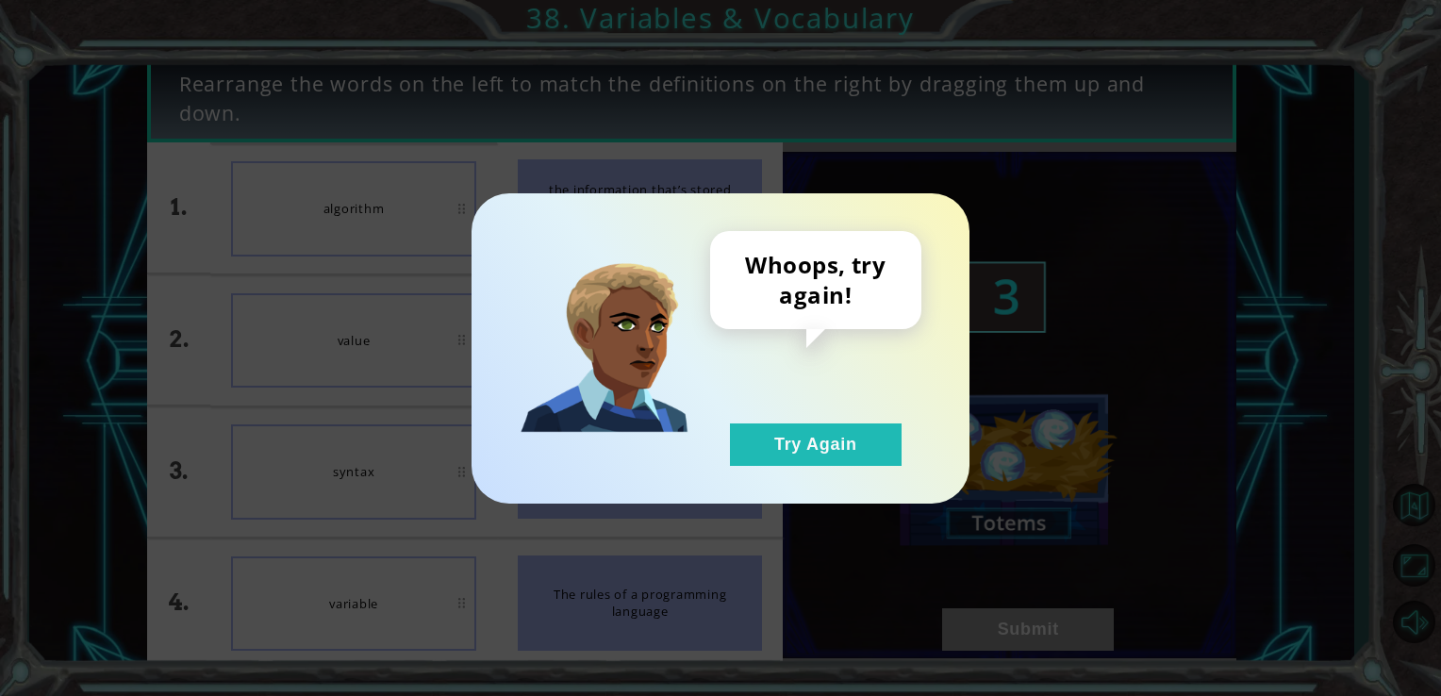
click at [766, 418] on div "Whoops, try again! Try Again" at bounding box center [815, 348] width 211 height 235
click at [771, 449] on button "Try Again" at bounding box center [816, 444] width 172 height 42
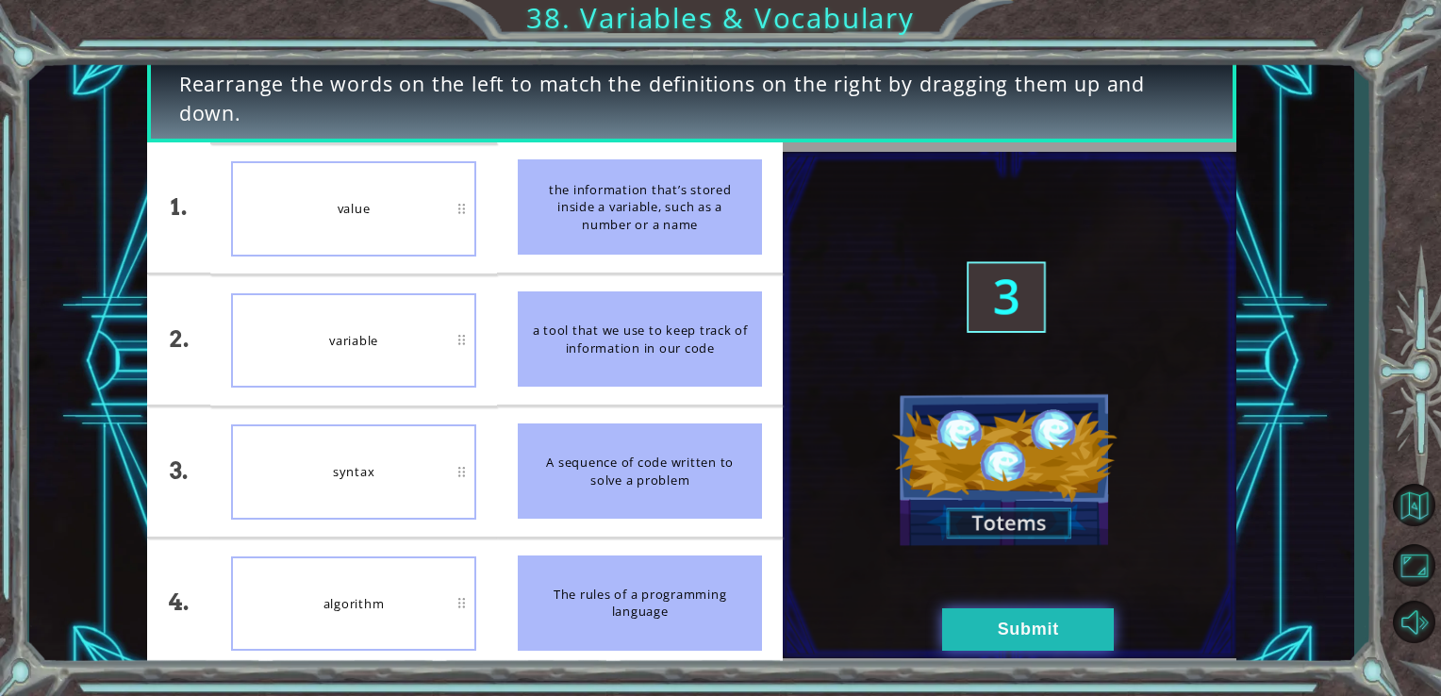
click at [1009, 633] on button "Submit" at bounding box center [1028, 629] width 172 height 42
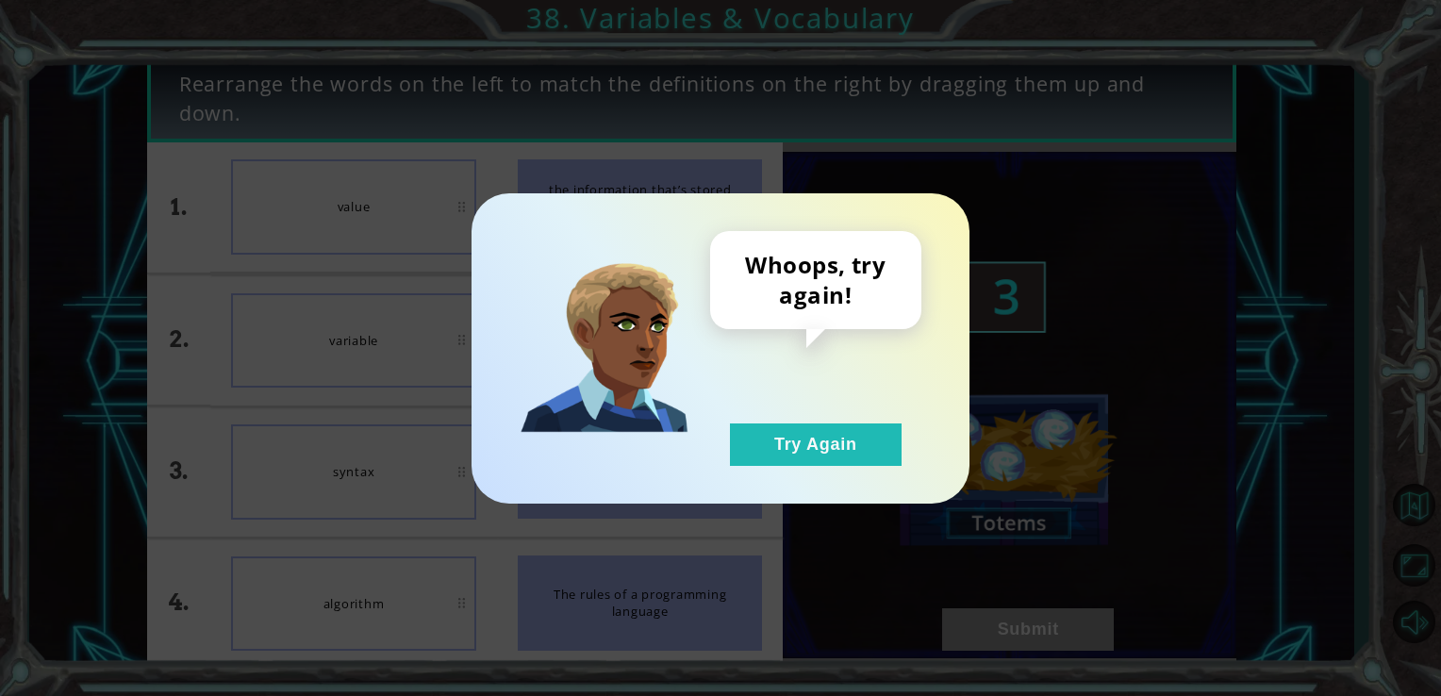
click at [862, 467] on div "Whoops, try again! Try Again" at bounding box center [721, 348] width 498 height 310
click at [845, 421] on div "Whoops, try again! Try Again" at bounding box center [815, 348] width 211 height 235
click at [840, 447] on button "Try Again" at bounding box center [816, 444] width 172 height 42
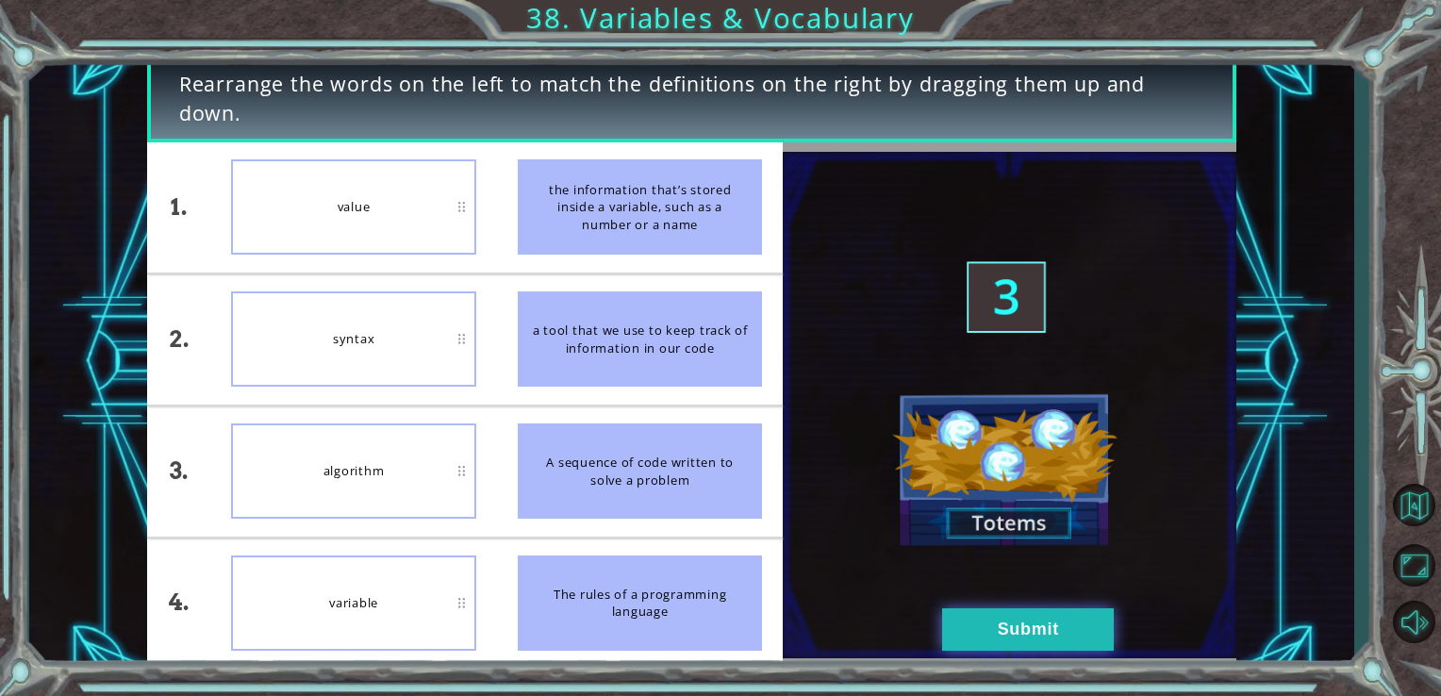
click at [1004, 624] on button "Submit" at bounding box center [1028, 629] width 172 height 42
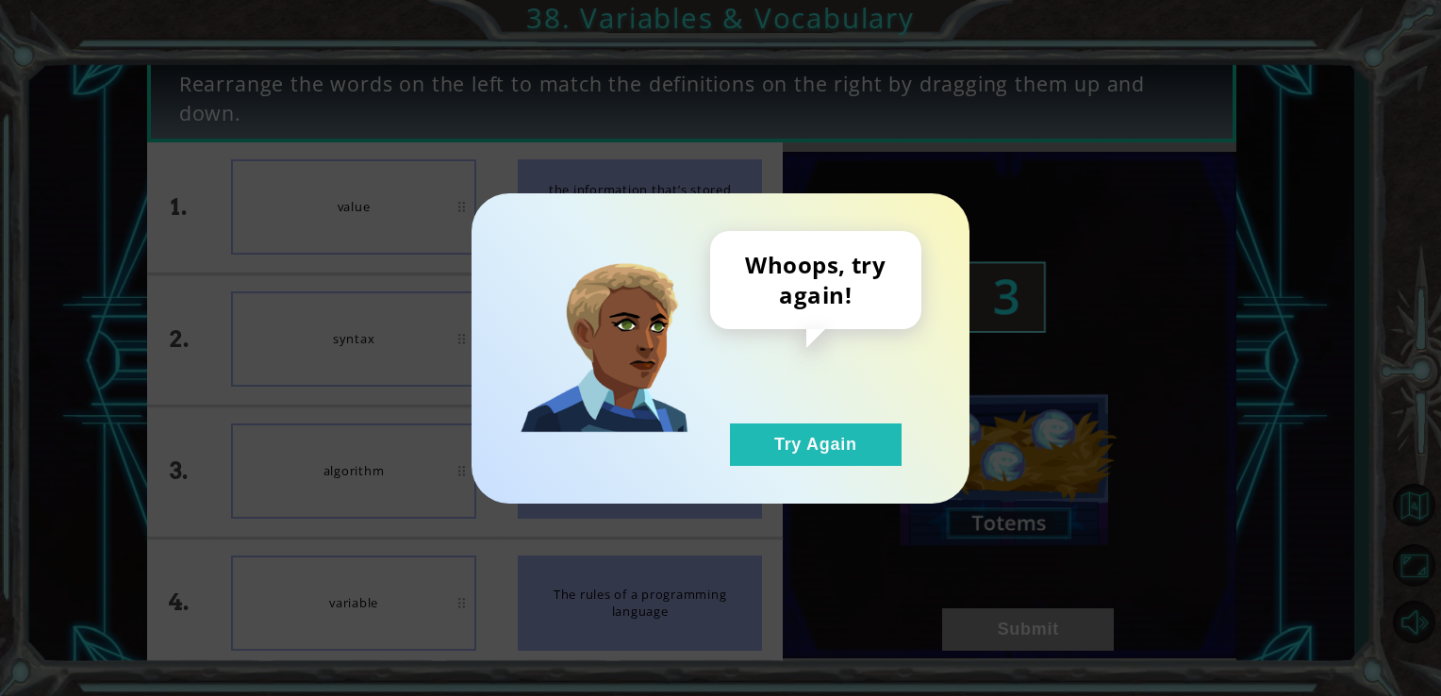
click at [788, 489] on div "Whoops, try again! Try Again" at bounding box center [721, 348] width 498 height 310
click at [820, 444] on button "Try Again" at bounding box center [816, 444] width 172 height 42
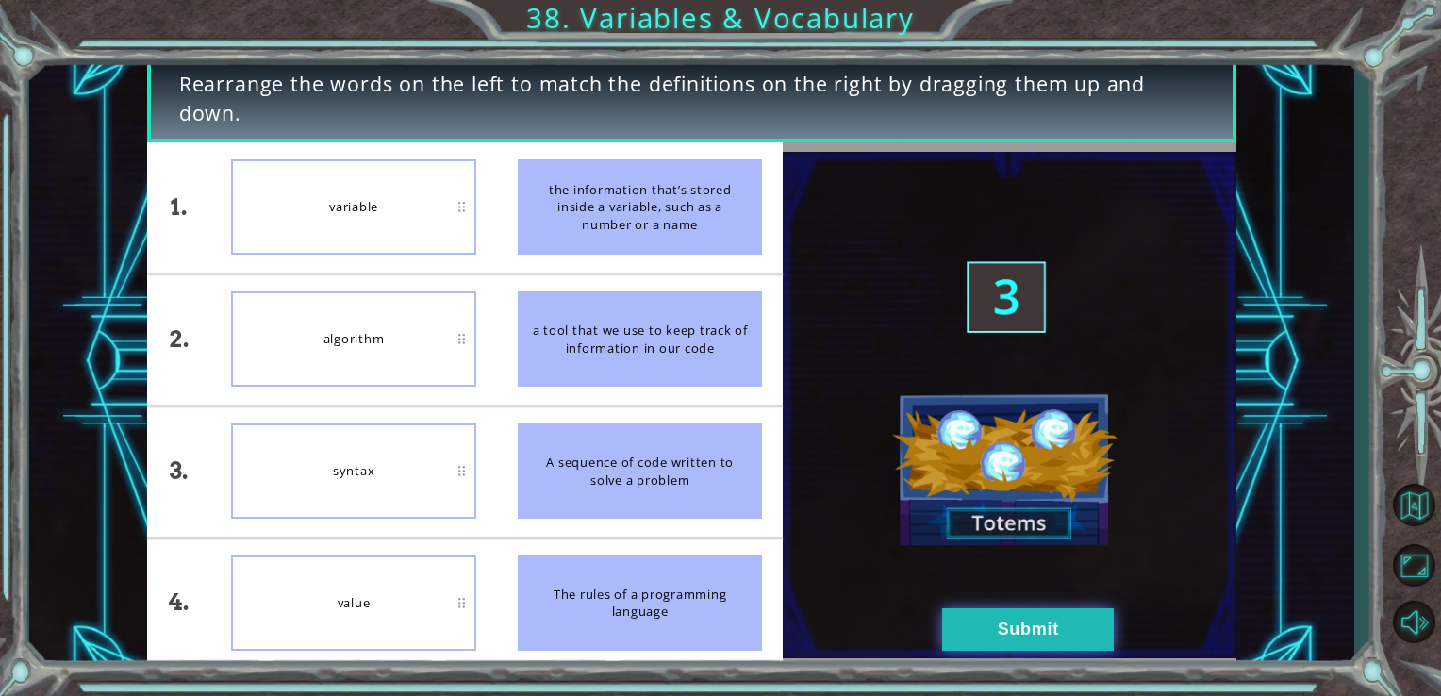
click at [1075, 634] on button "Submit" at bounding box center [1028, 629] width 172 height 42
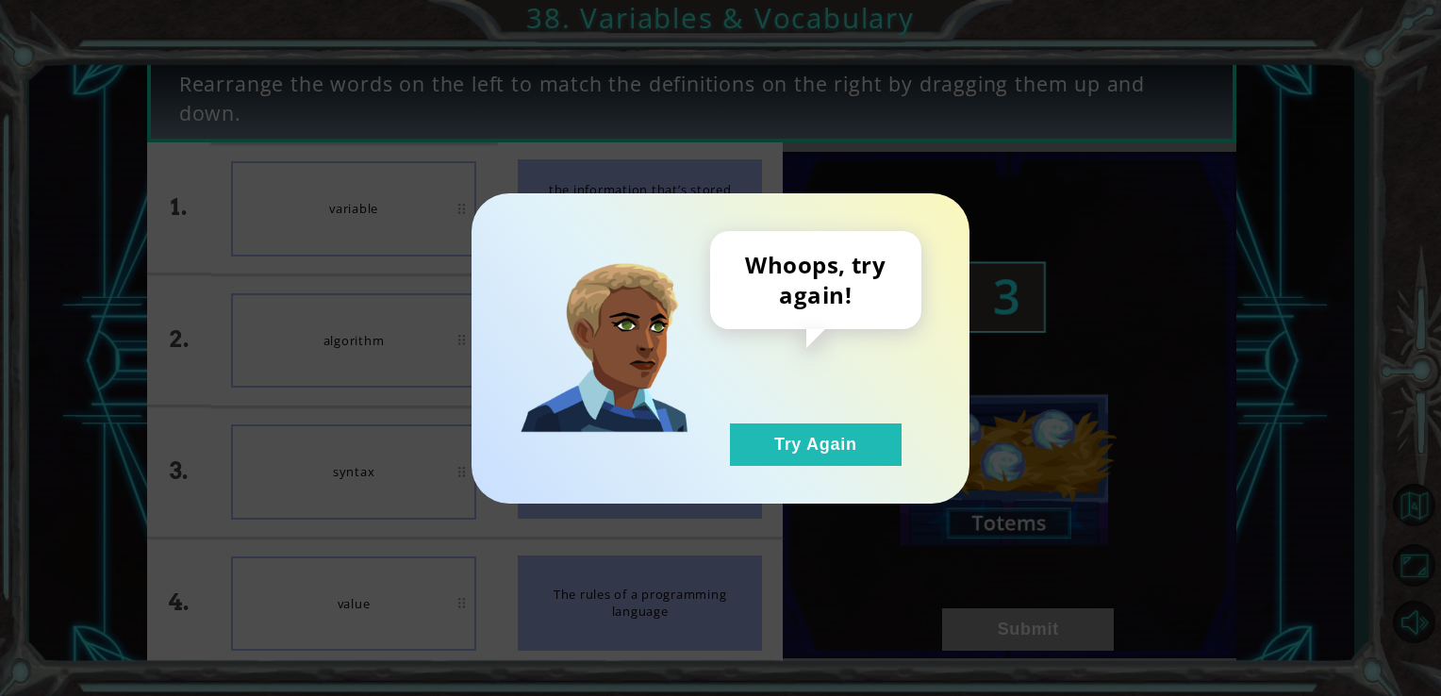
click at [884, 469] on div "Whoops, try again! Try Again" at bounding box center [721, 348] width 498 height 310
click at [858, 448] on button "Try Again" at bounding box center [816, 444] width 172 height 42
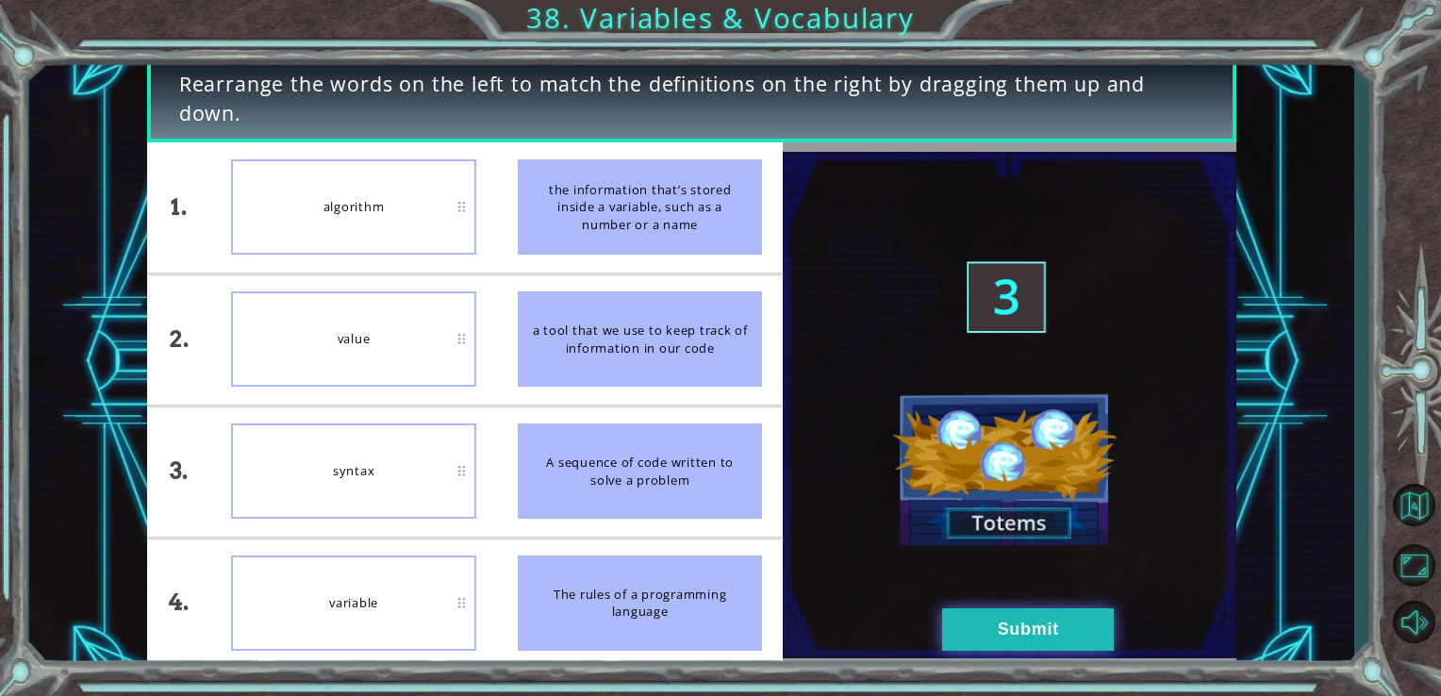
click at [985, 621] on button "Submit" at bounding box center [1028, 629] width 172 height 42
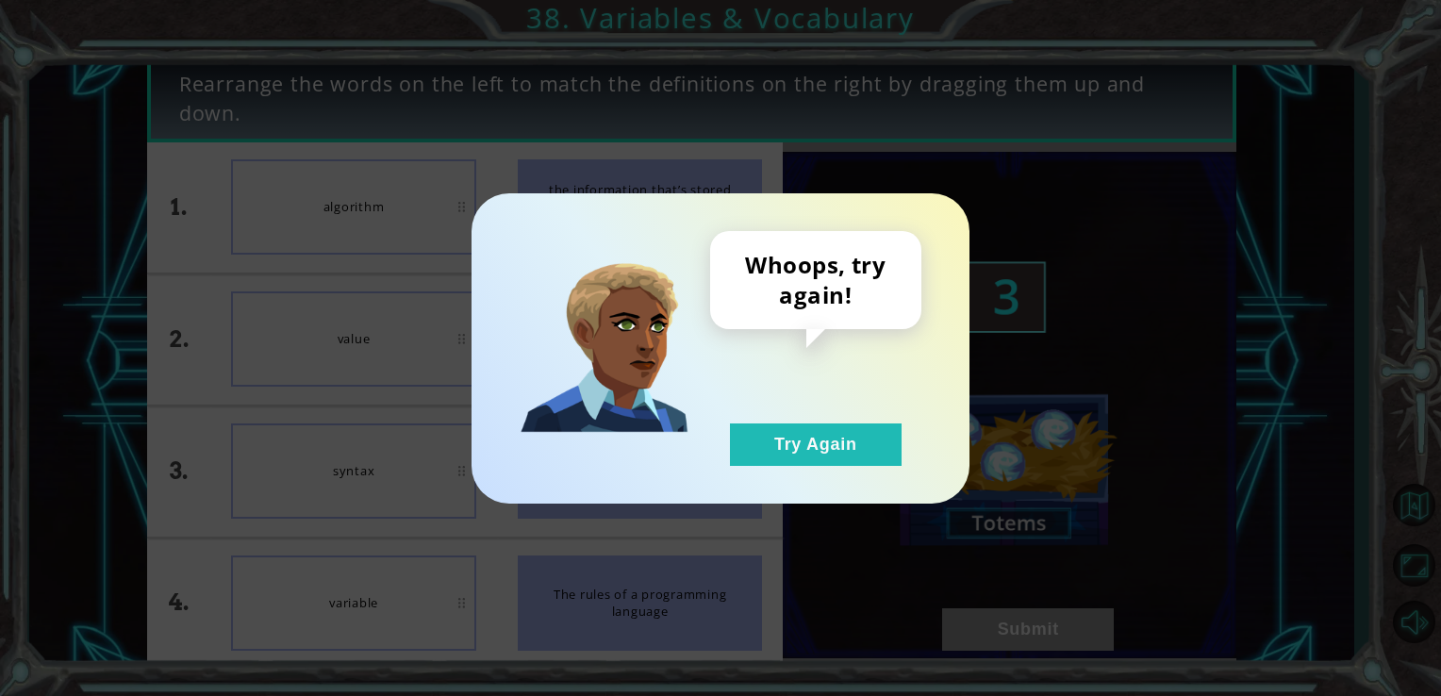
click at [773, 410] on div "Whoops, try again! Try Again" at bounding box center [815, 348] width 211 height 235
click at [774, 447] on button "Try Again" at bounding box center [816, 444] width 172 height 42
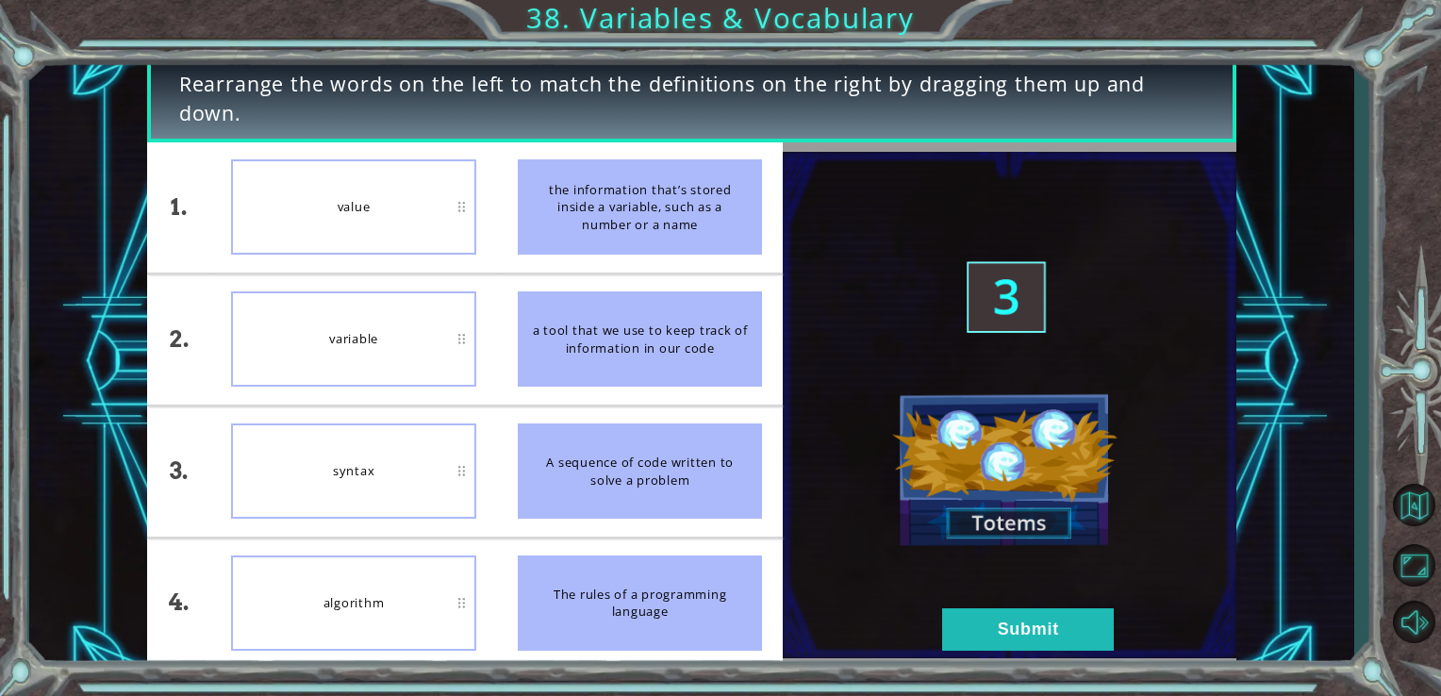
click at [1030, 603] on img at bounding box center [1010, 405] width 454 height 506
click at [1030, 632] on button "Submit" at bounding box center [1028, 629] width 172 height 42
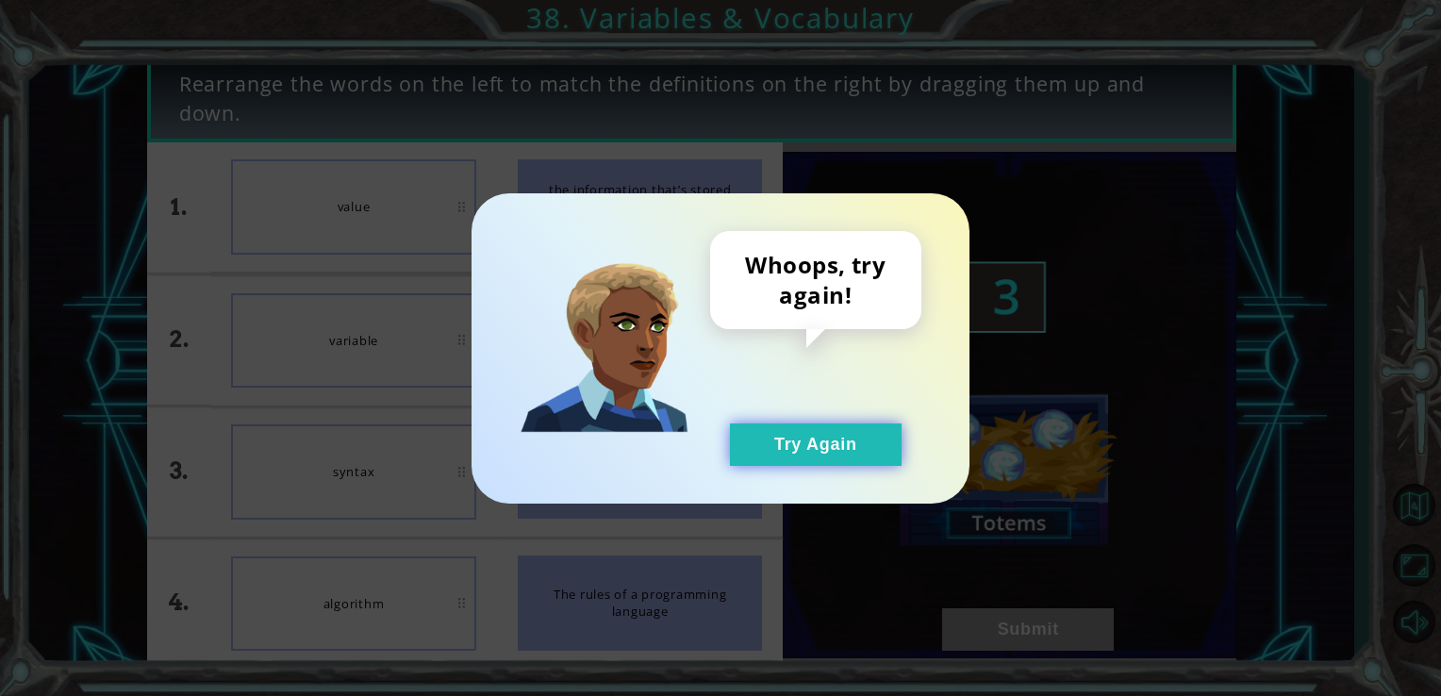
click at [773, 443] on button "Try Again" at bounding box center [816, 444] width 172 height 42
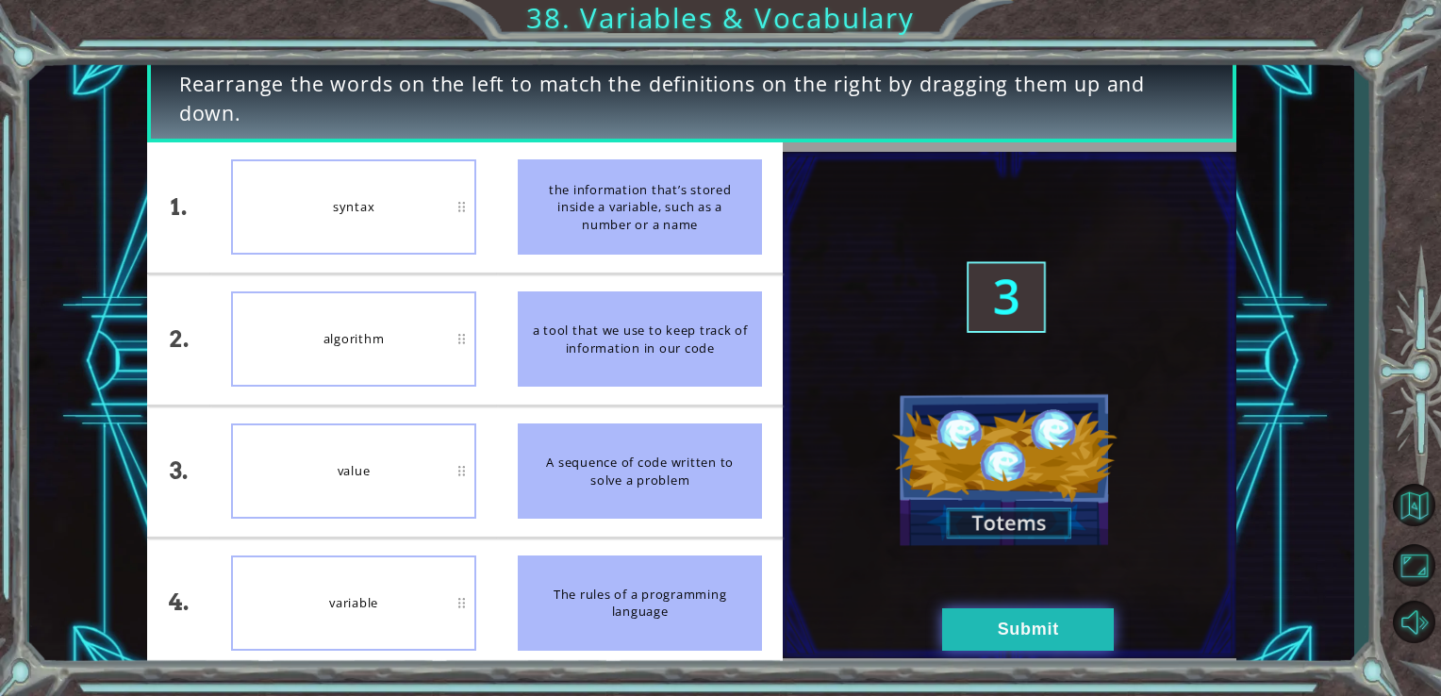
click at [997, 623] on button "Submit" at bounding box center [1028, 629] width 172 height 42
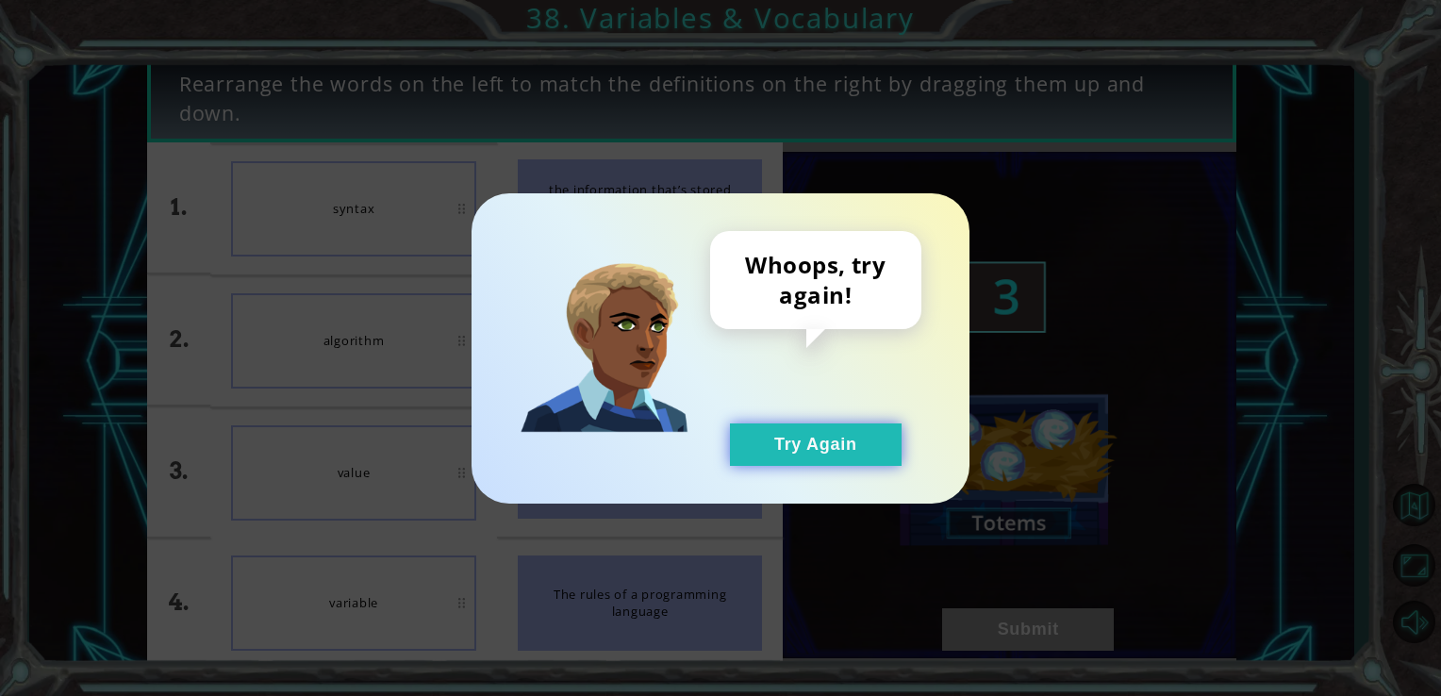
click at [839, 440] on button "Try Again" at bounding box center [816, 444] width 172 height 42
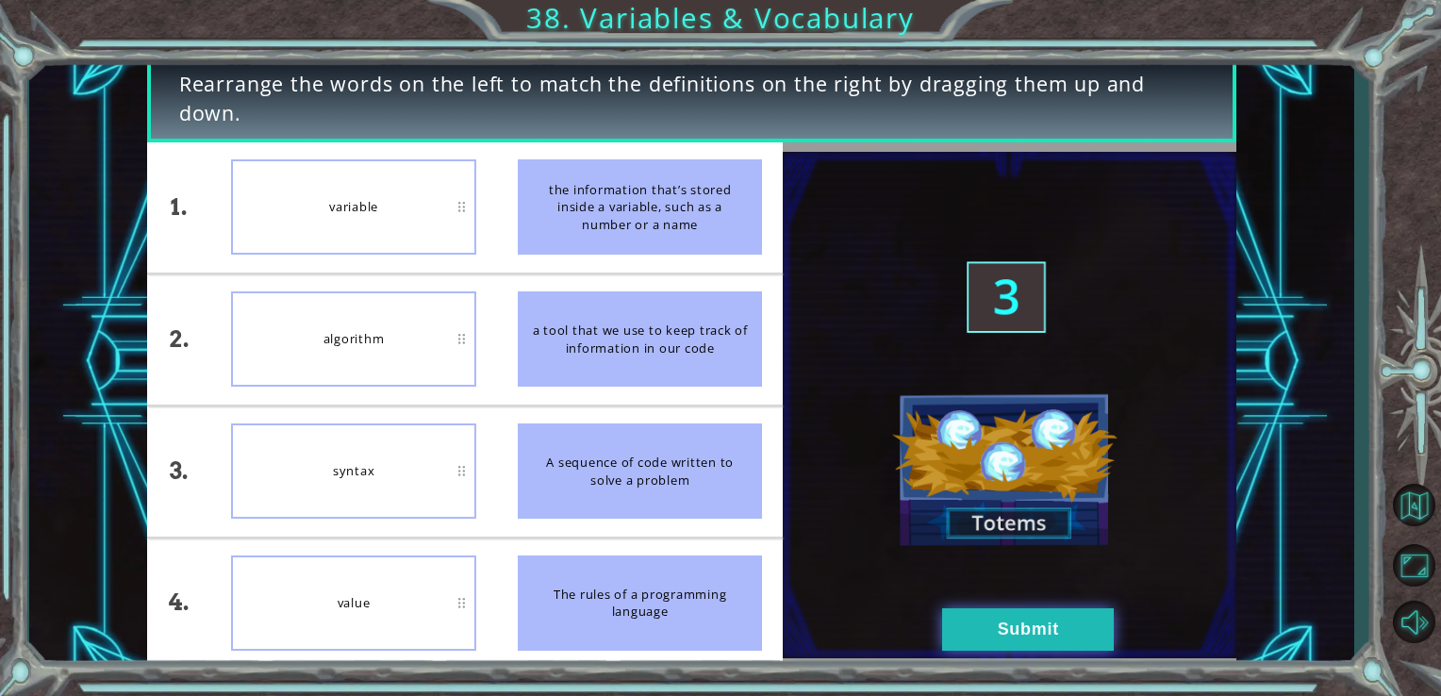
click at [1010, 638] on button "Submit" at bounding box center [1028, 629] width 172 height 42
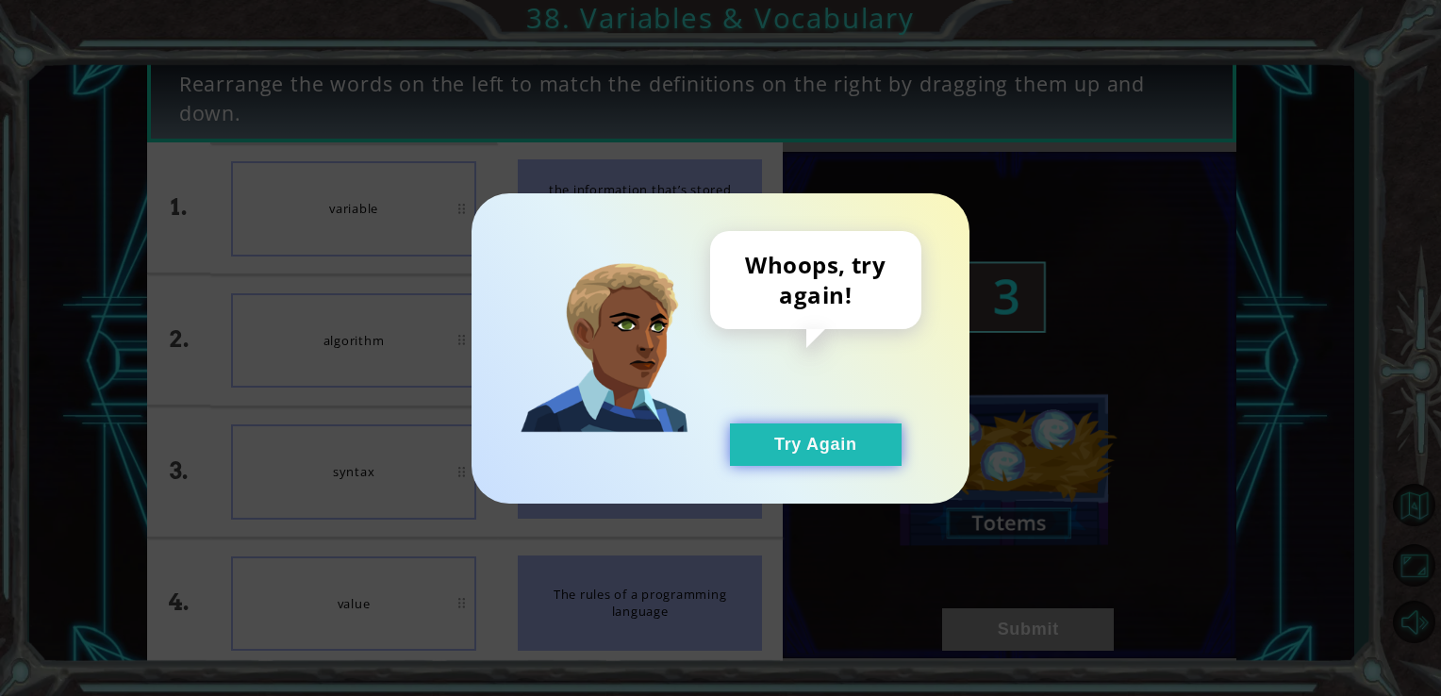
click at [812, 435] on button "Try Again" at bounding box center [816, 444] width 172 height 42
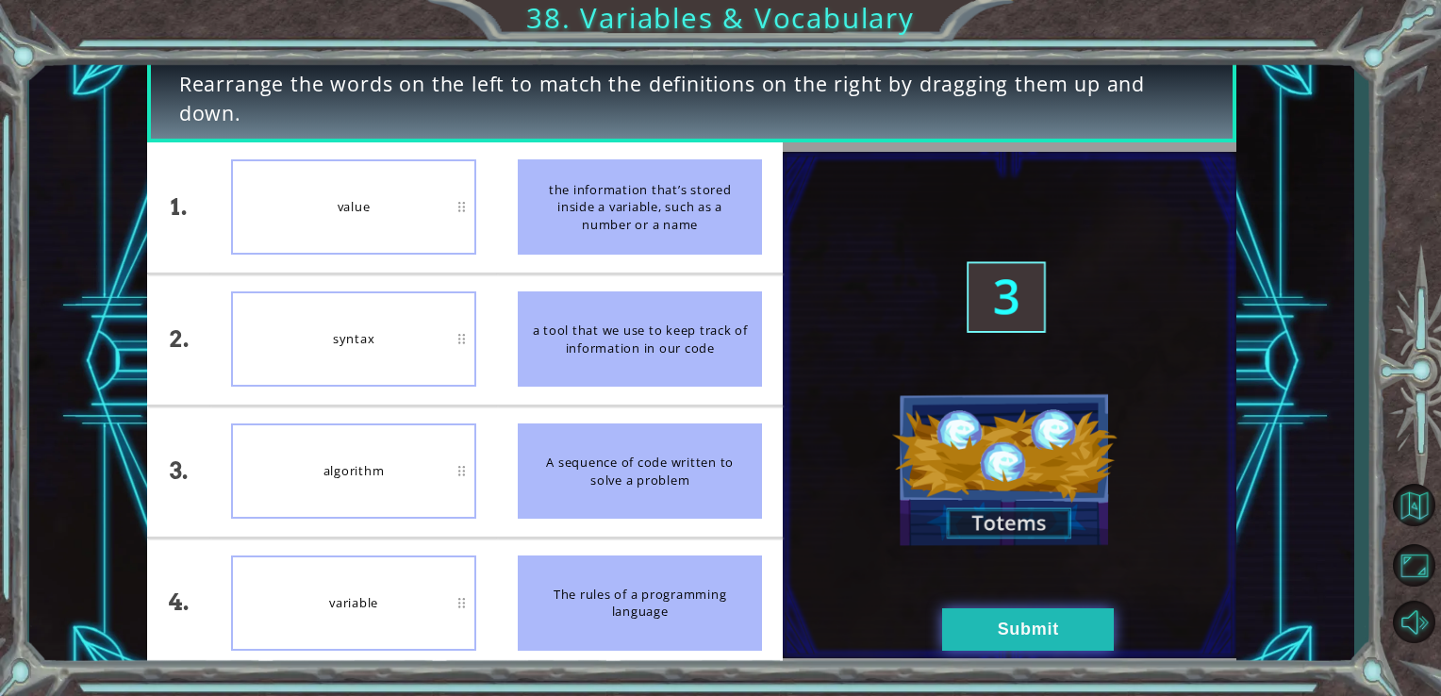
click at [1082, 636] on button "Submit" at bounding box center [1028, 629] width 172 height 42
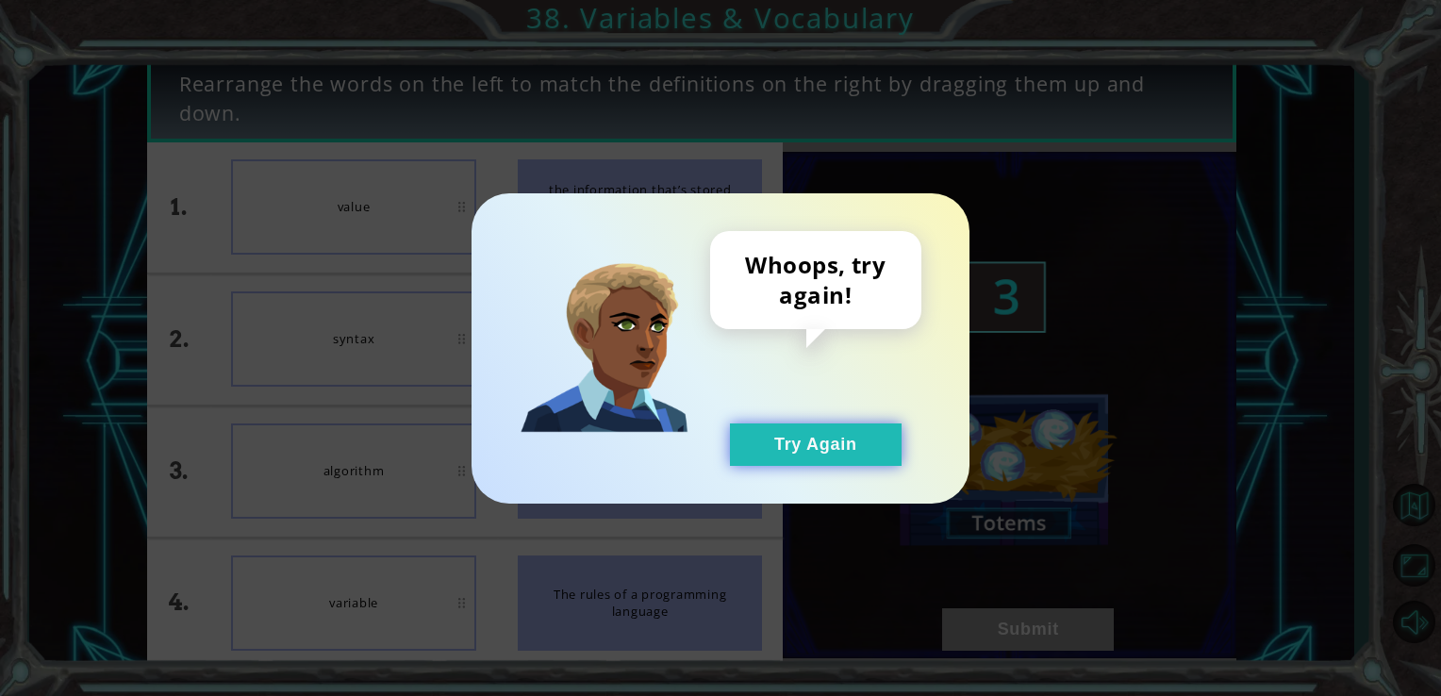
click at [838, 456] on button "Try Again" at bounding box center [816, 444] width 172 height 42
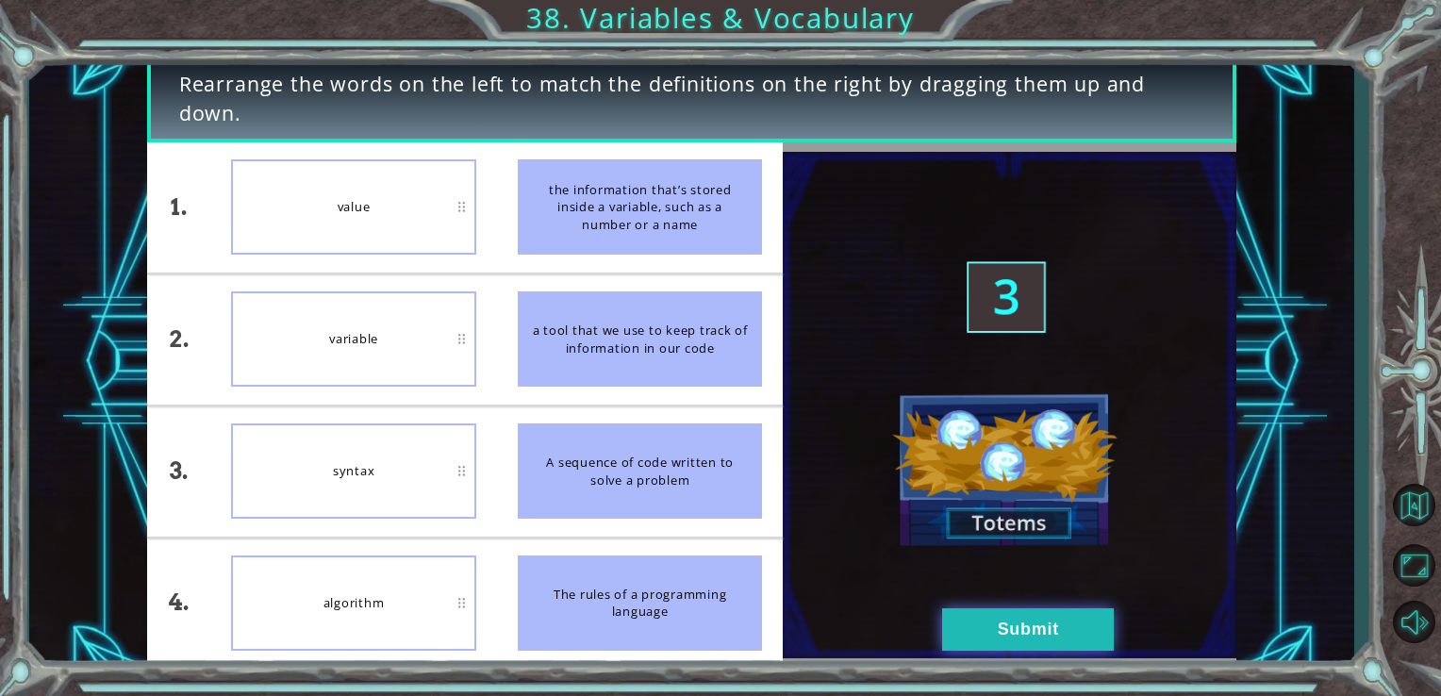
click at [1030, 647] on button "Submit" at bounding box center [1028, 629] width 172 height 42
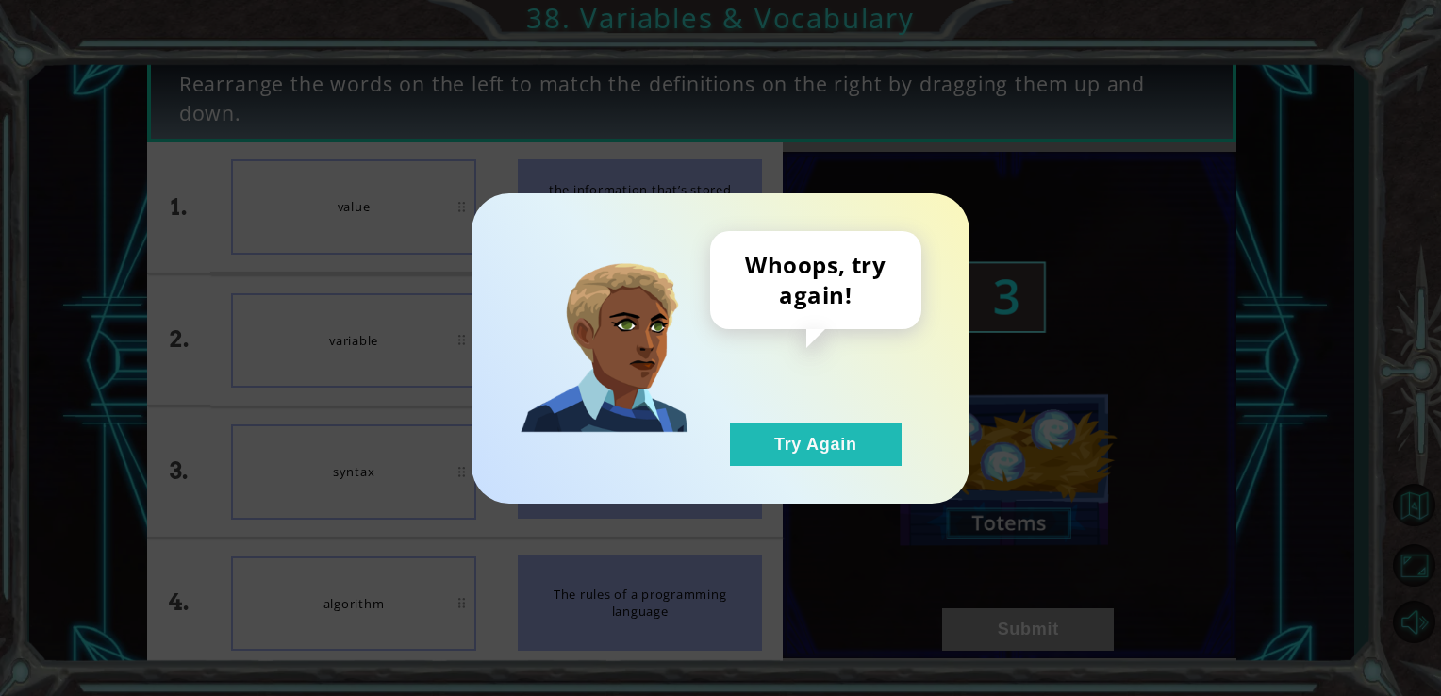
click at [762, 406] on div "Whoops, try again! Try Again" at bounding box center [815, 348] width 211 height 235
click at [777, 443] on button "Try Again" at bounding box center [816, 444] width 172 height 42
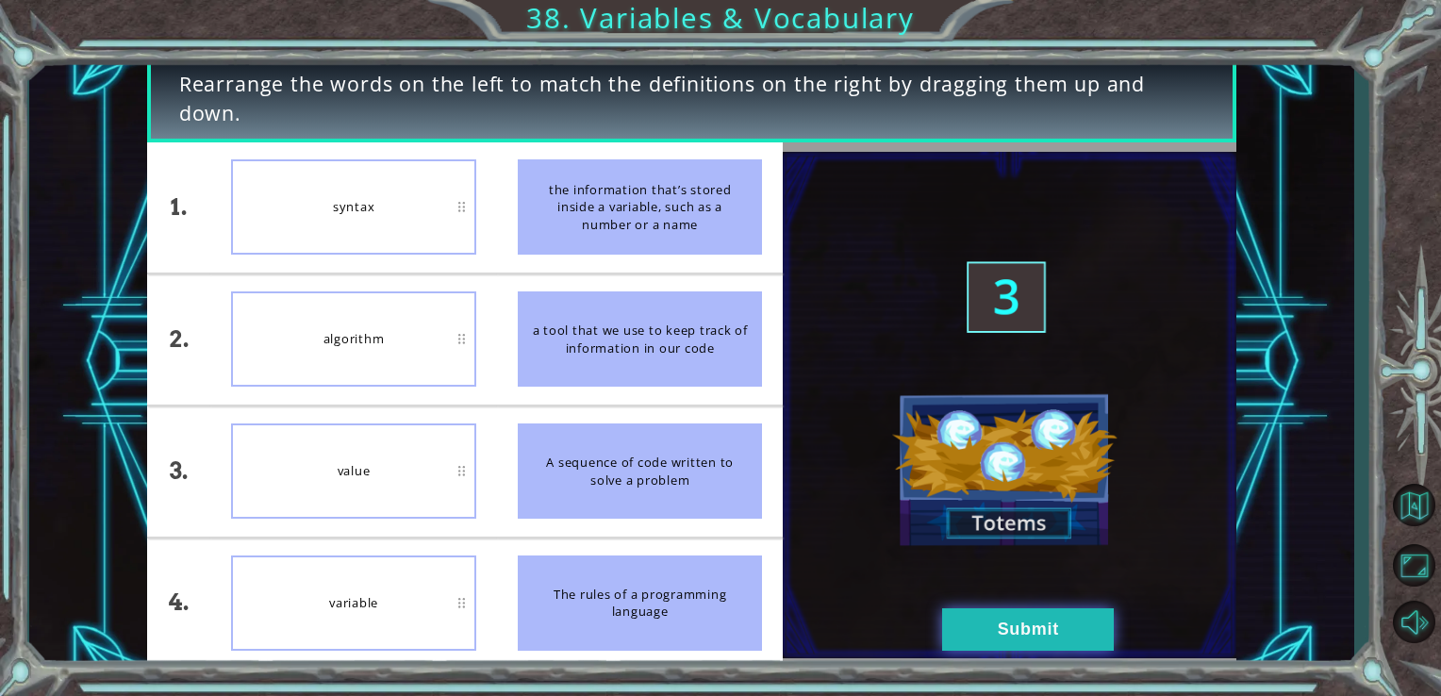
click at [1019, 622] on button "Submit" at bounding box center [1028, 629] width 172 height 42
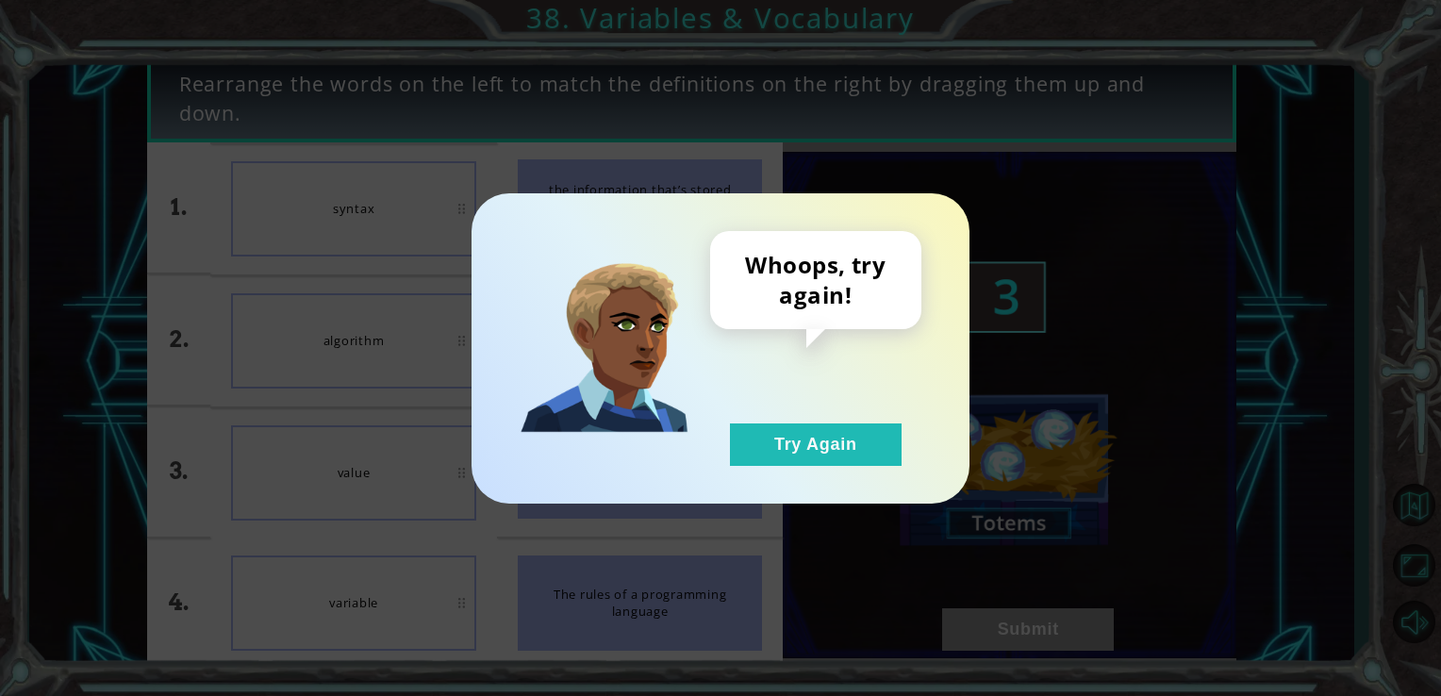
click at [790, 421] on div "Whoops, try again! Try Again" at bounding box center [815, 348] width 211 height 235
click at [804, 457] on button "Try Again" at bounding box center [816, 444] width 172 height 42
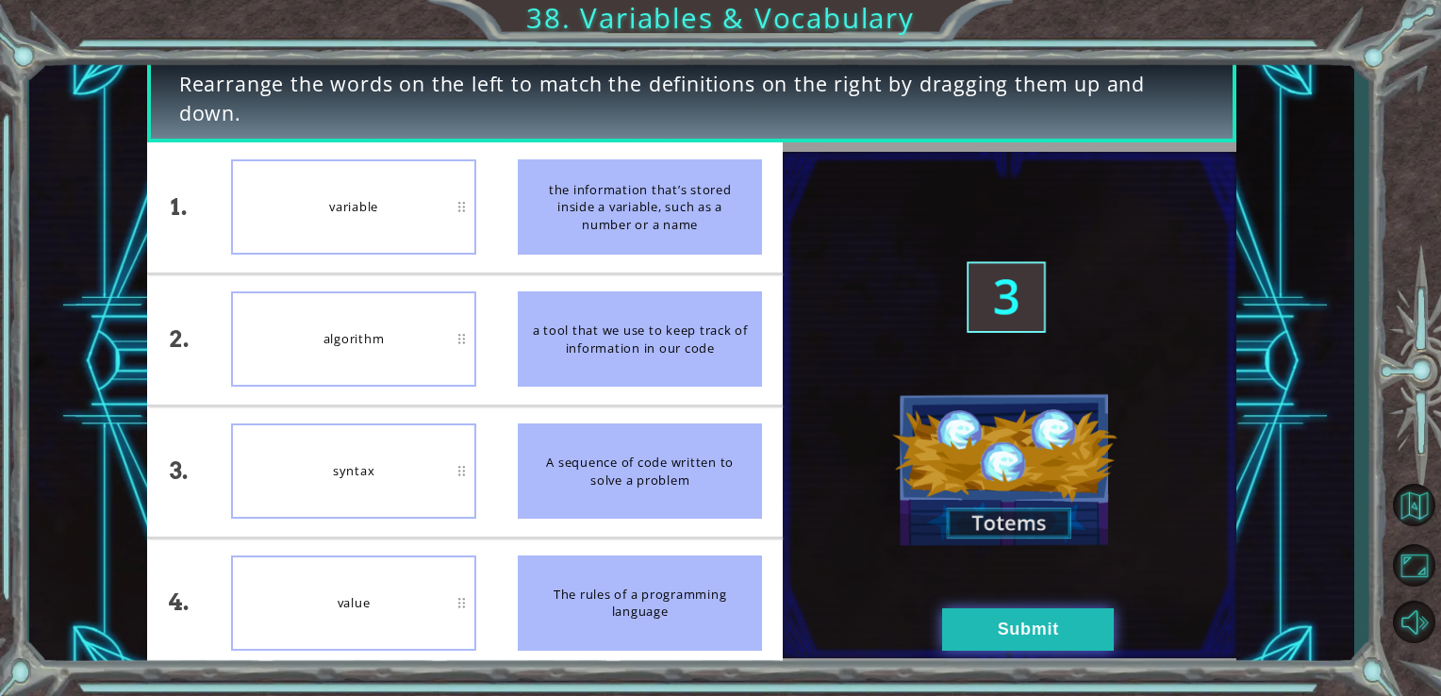
click at [1022, 624] on button "Submit" at bounding box center [1028, 629] width 172 height 42
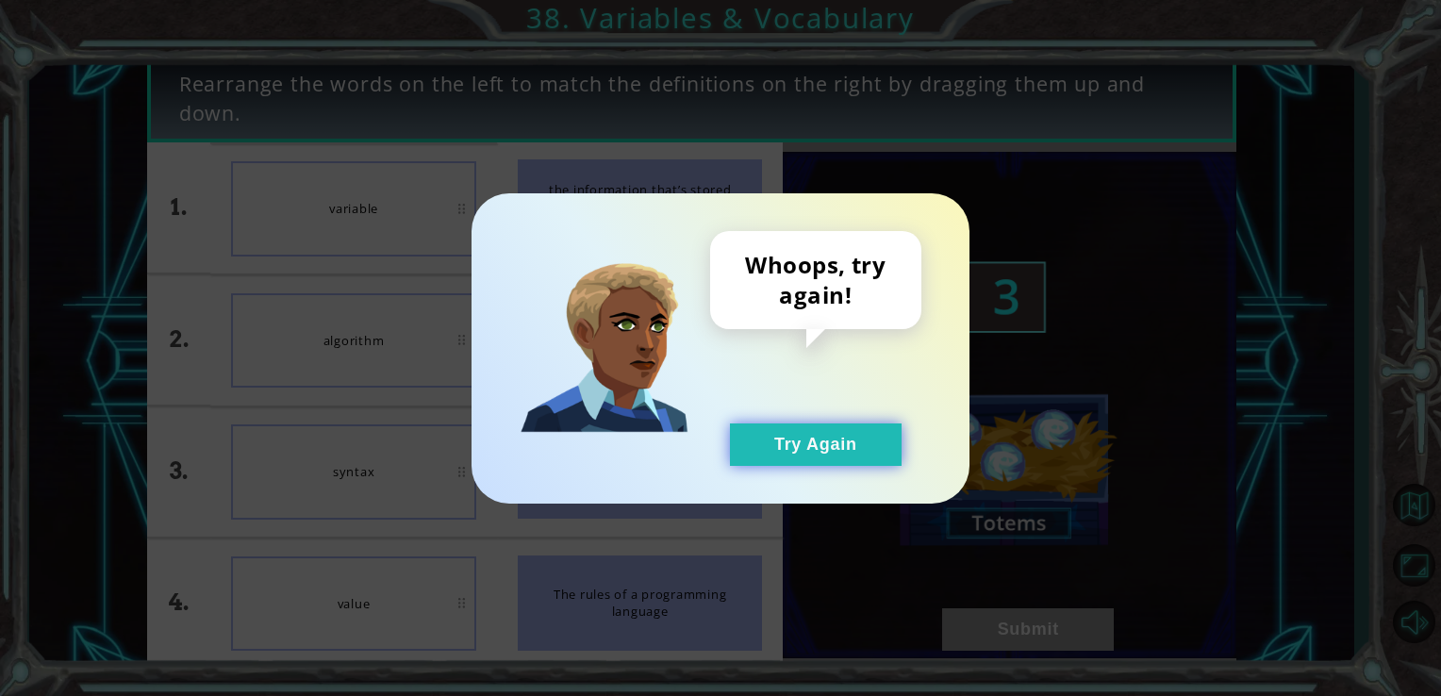
click at [804, 423] on button "Try Again" at bounding box center [816, 444] width 172 height 42
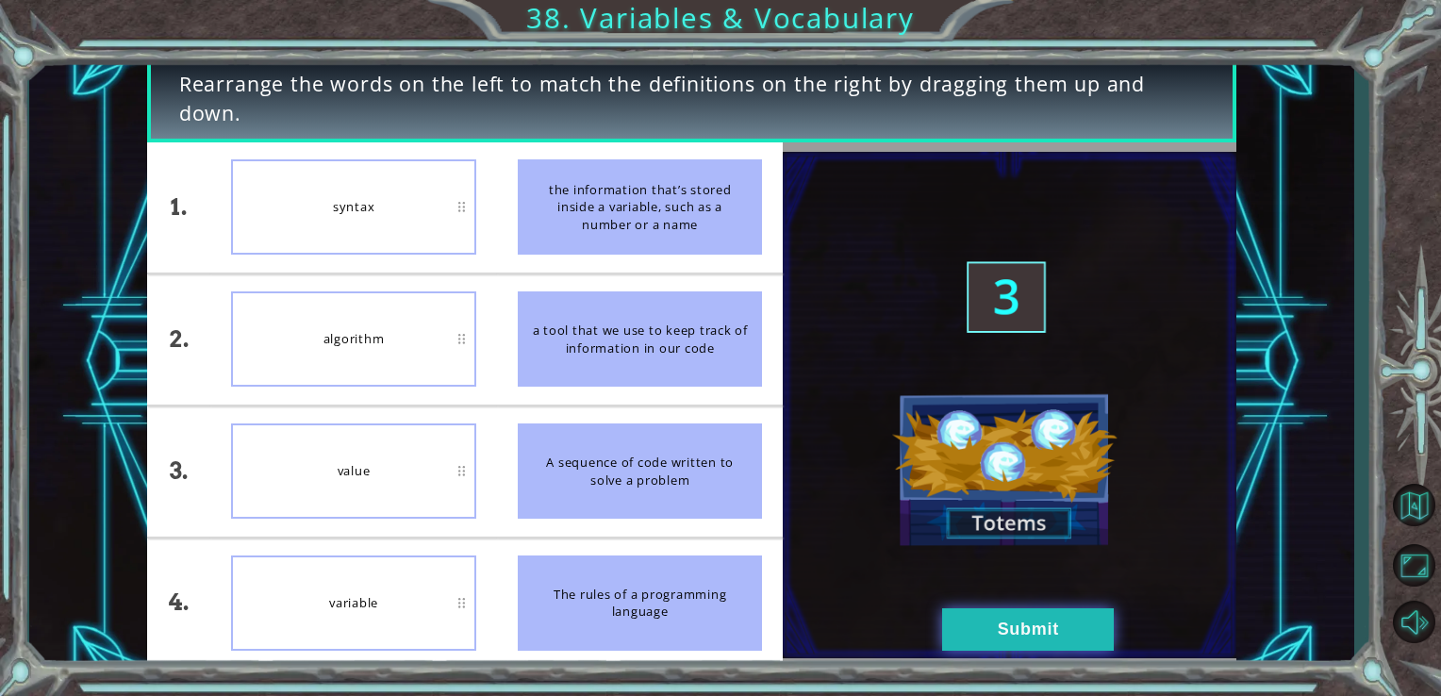
click at [996, 634] on button "Submit" at bounding box center [1028, 629] width 172 height 42
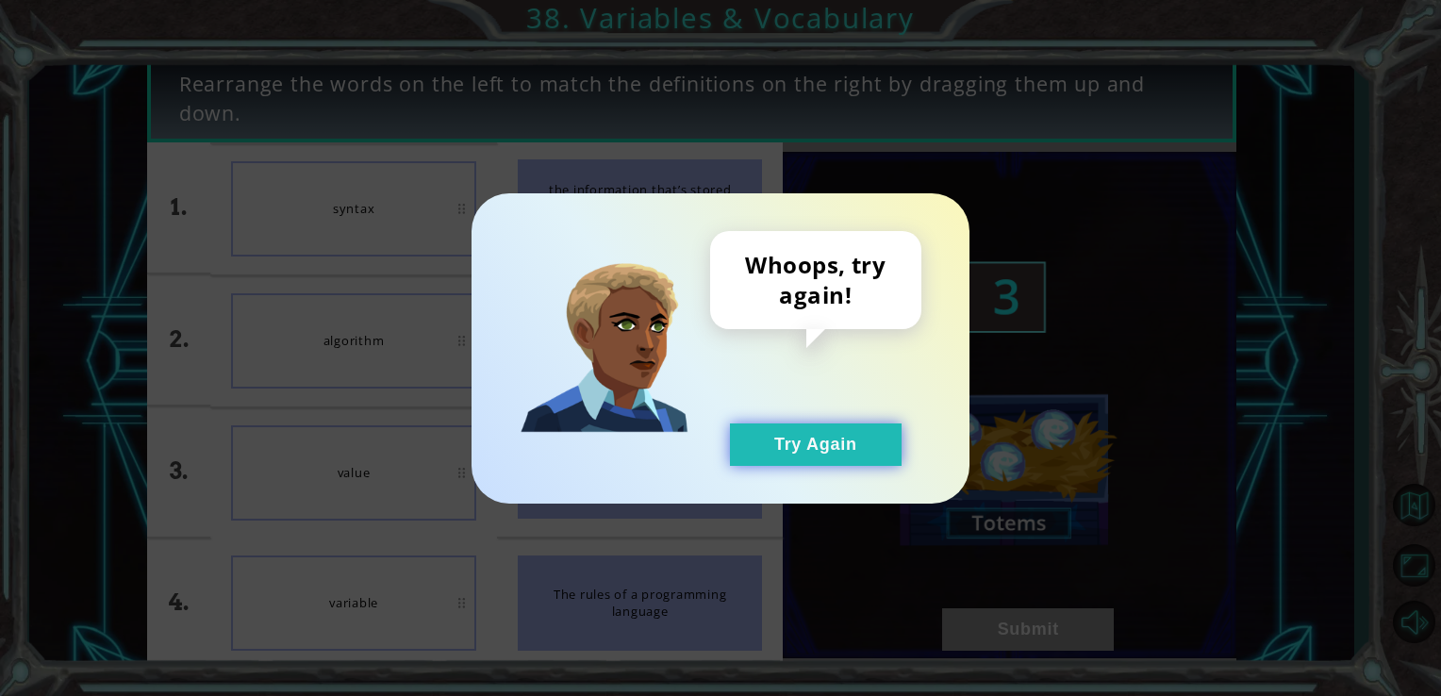
click at [835, 448] on button "Try Again" at bounding box center [816, 444] width 172 height 42
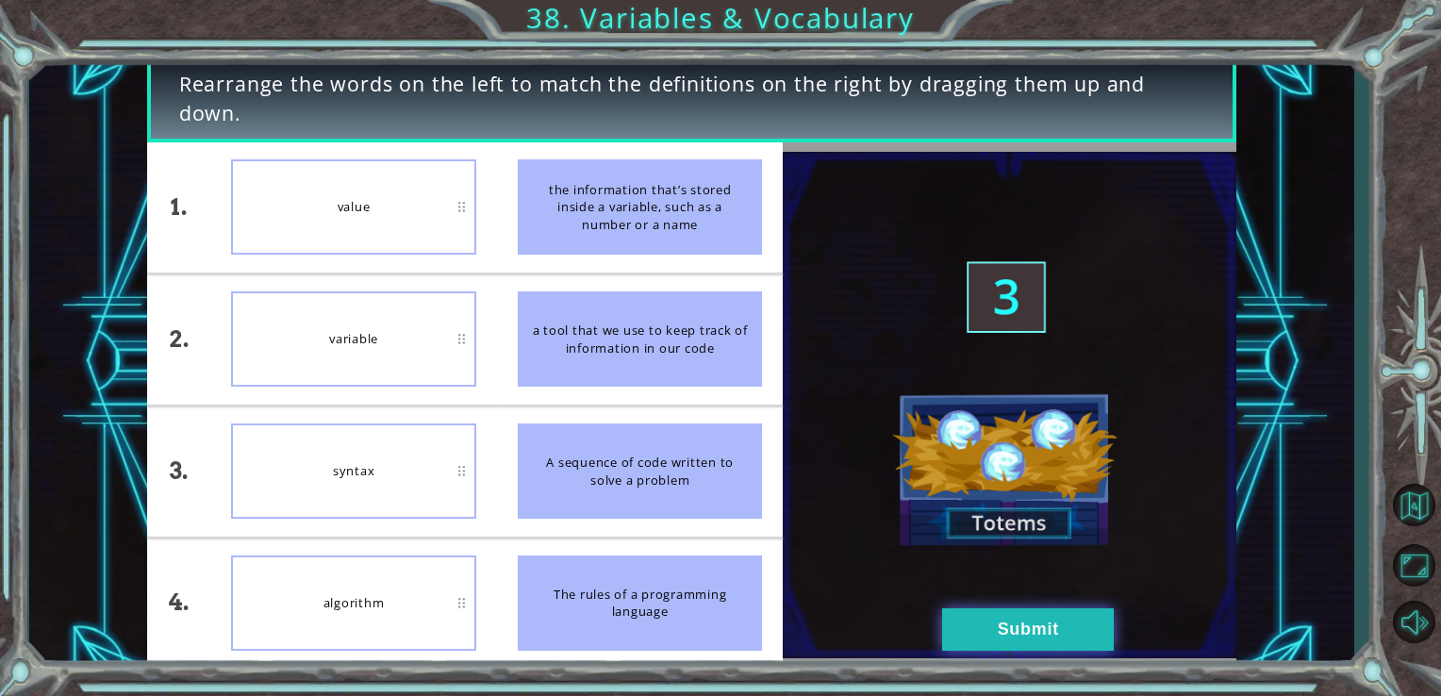
click at [981, 639] on button "Submit" at bounding box center [1028, 629] width 172 height 42
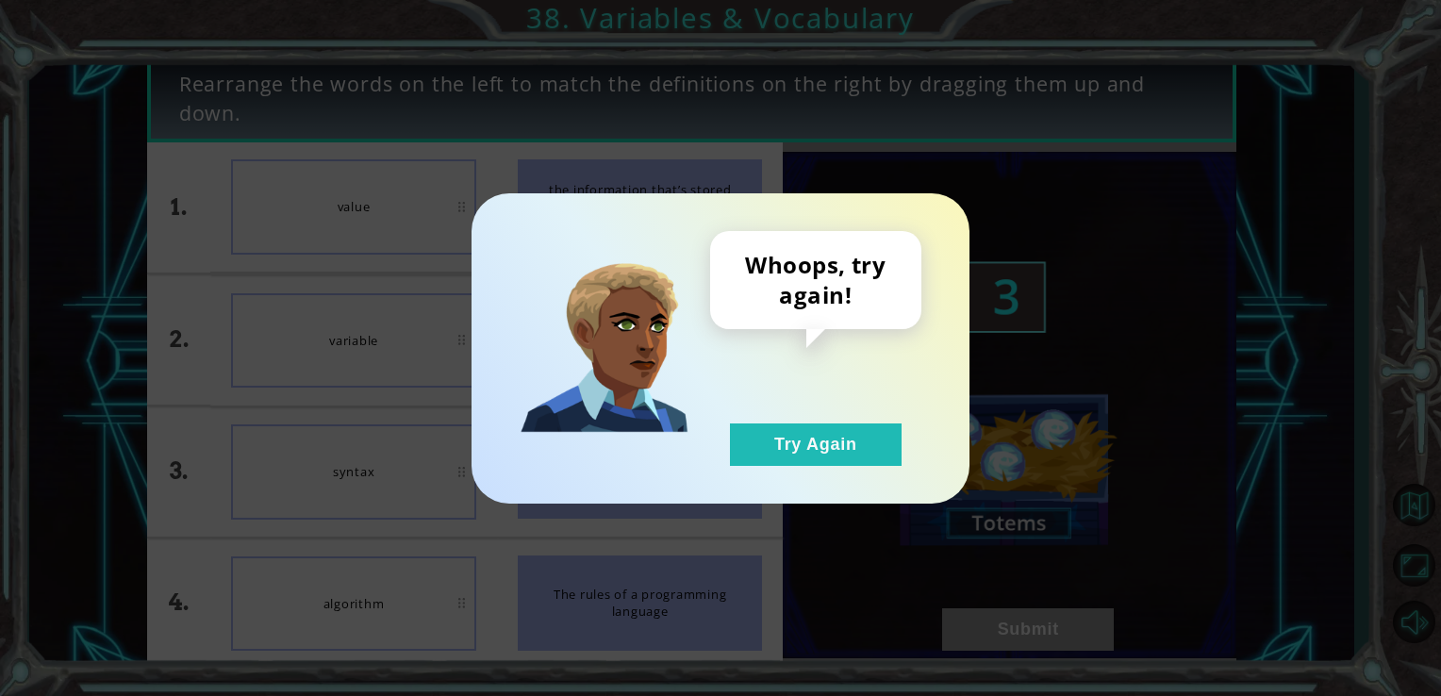
click at [815, 421] on div "Whoops, try again! Try Again" at bounding box center [815, 348] width 211 height 235
click at [821, 438] on button "Try Again" at bounding box center [816, 444] width 172 height 42
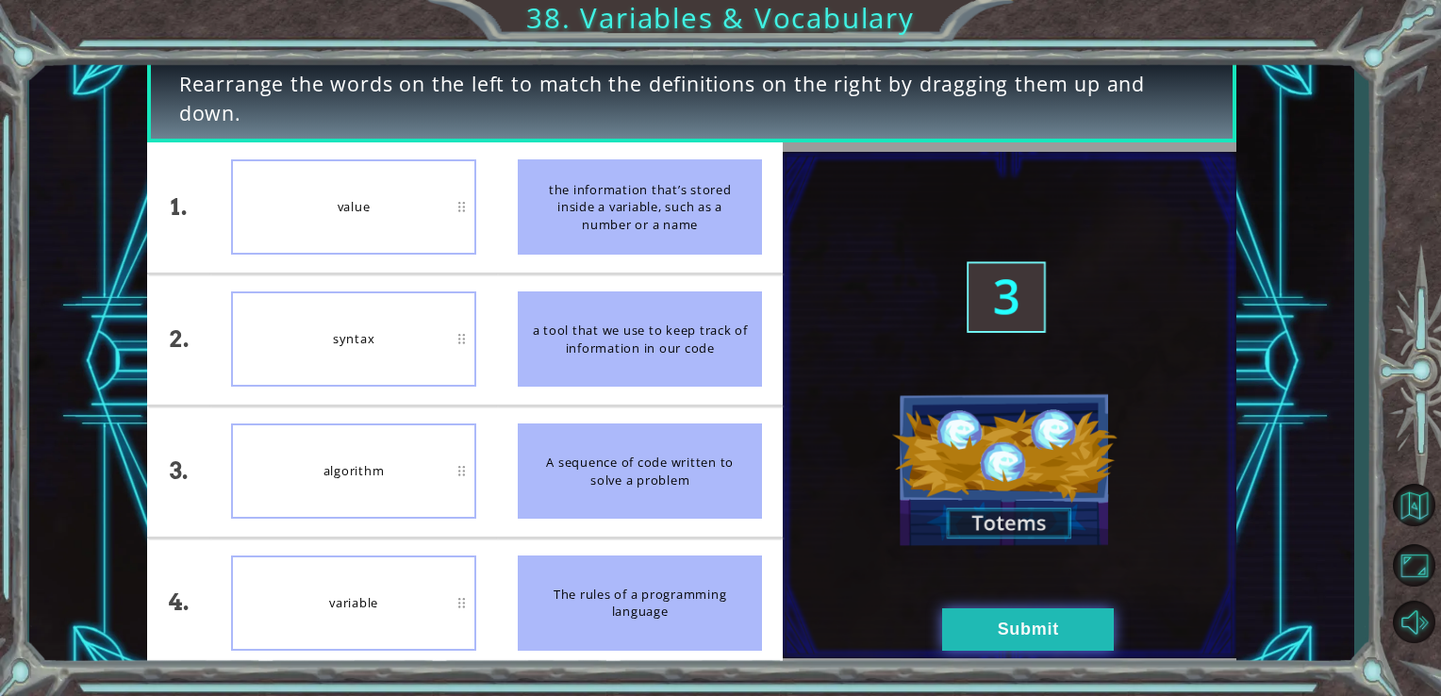
click at [985, 615] on button "Submit" at bounding box center [1028, 629] width 172 height 42
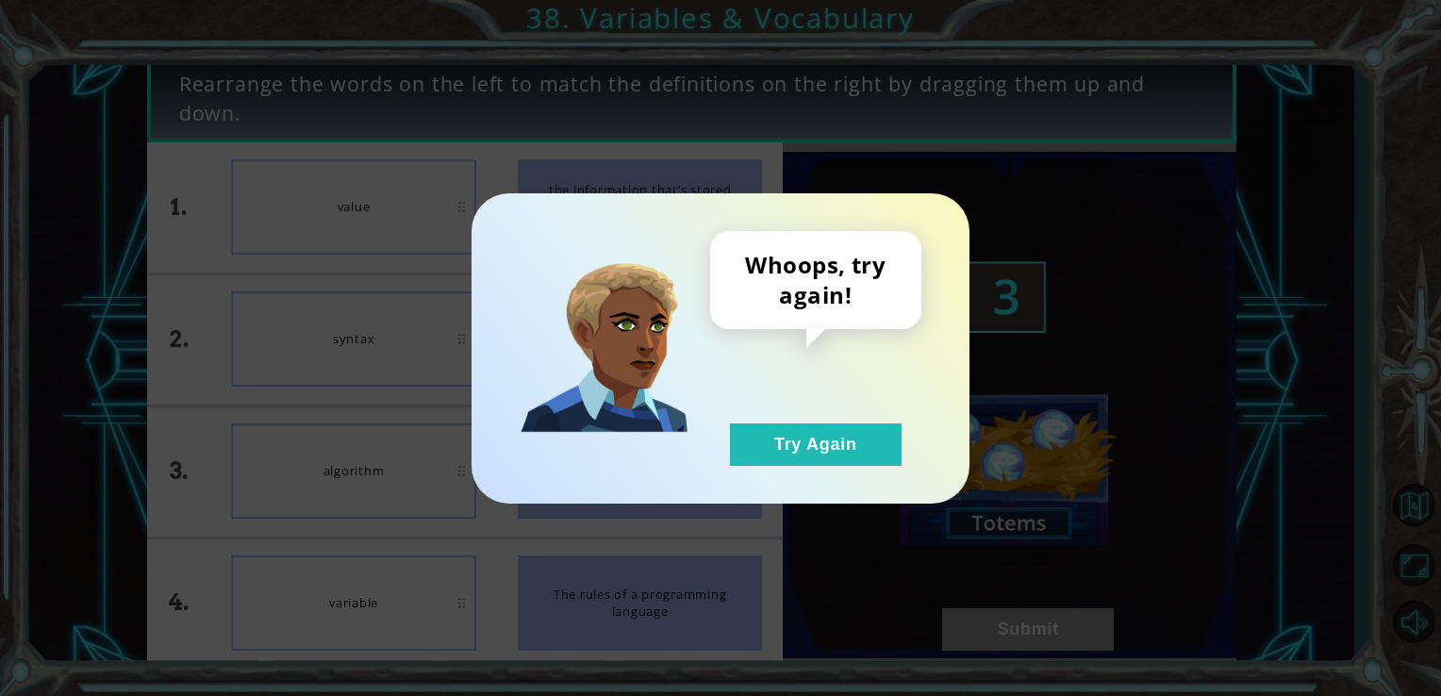
click at [820, 466] on div "Whoops, try again! Try Again" at bounding box center [721, 348] width 498 height 310
click at [801, 456] on button "Try Again" at bounding box center [816, 444] width 172 height 42
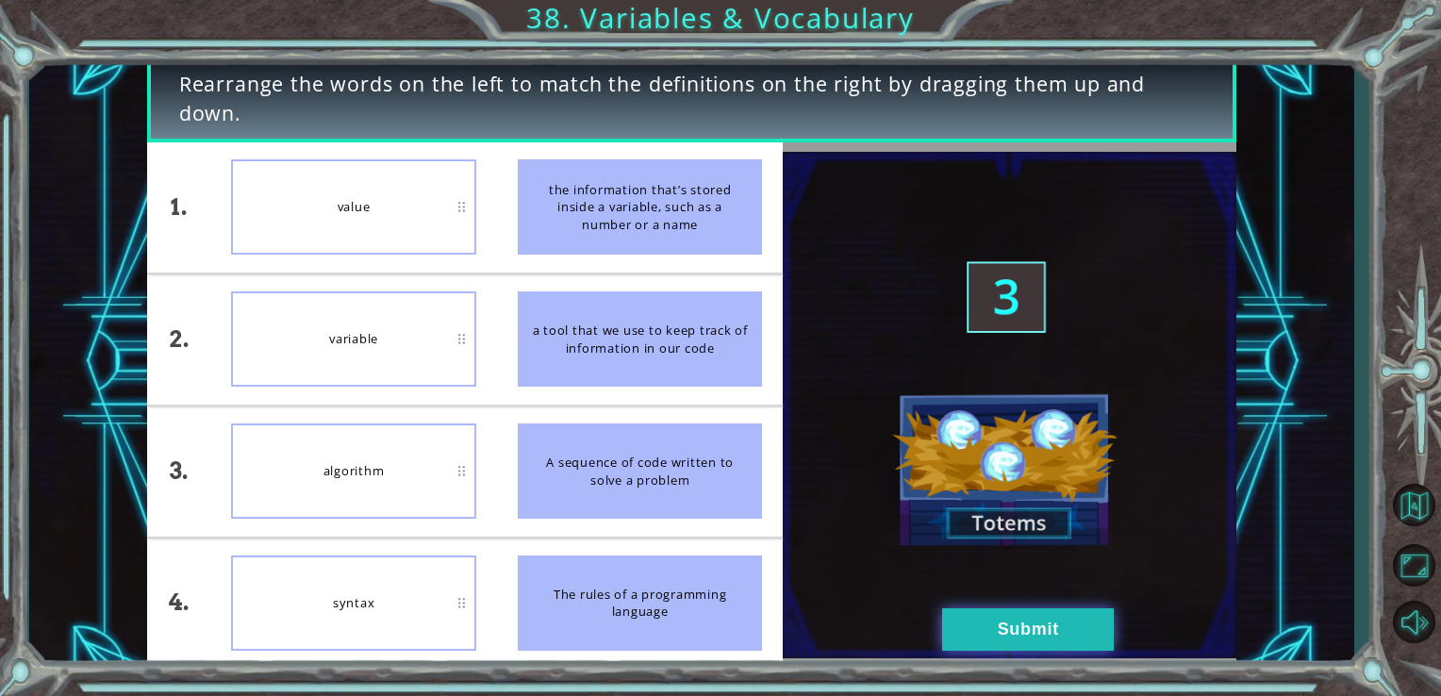
click at [967, 614] on button "Submit" at bounding box center [1028, 629] width 172 height 42
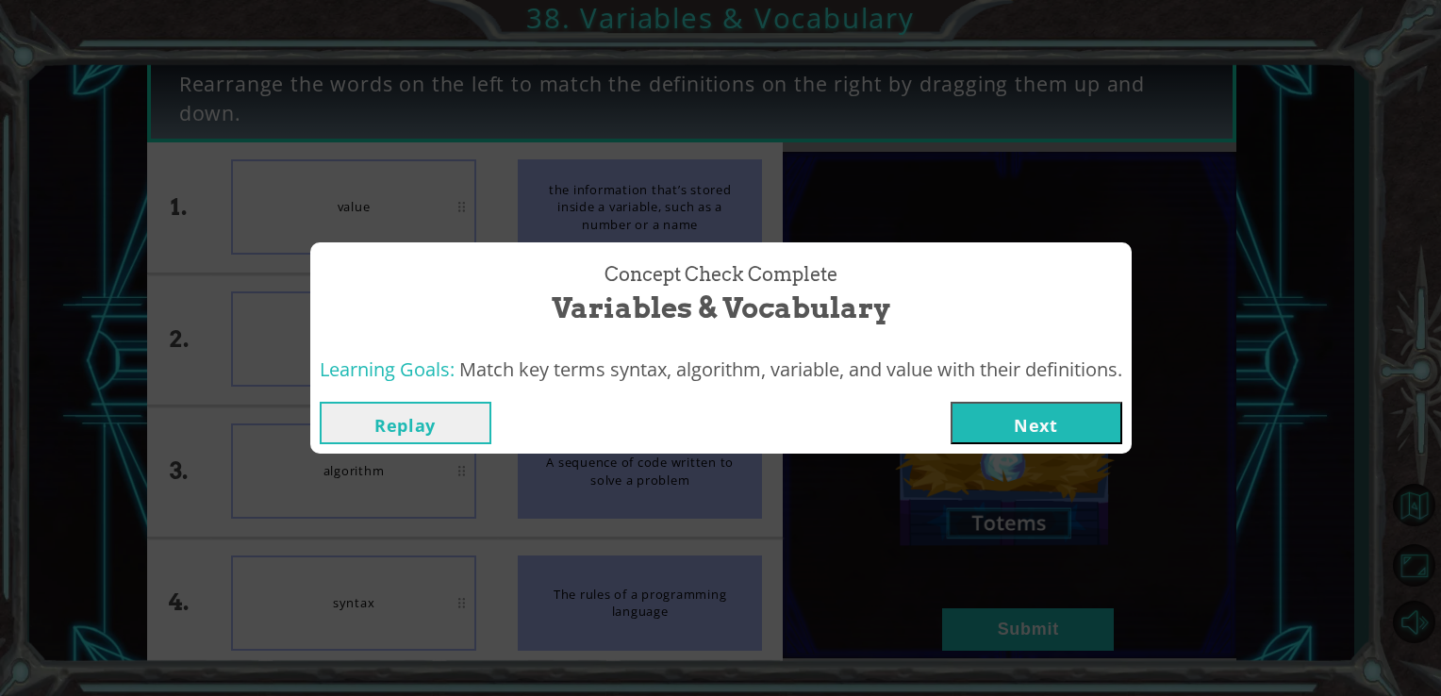
click at [1017, 422] on button "Next" at bounding box center [1037, 423] width 172 height 42
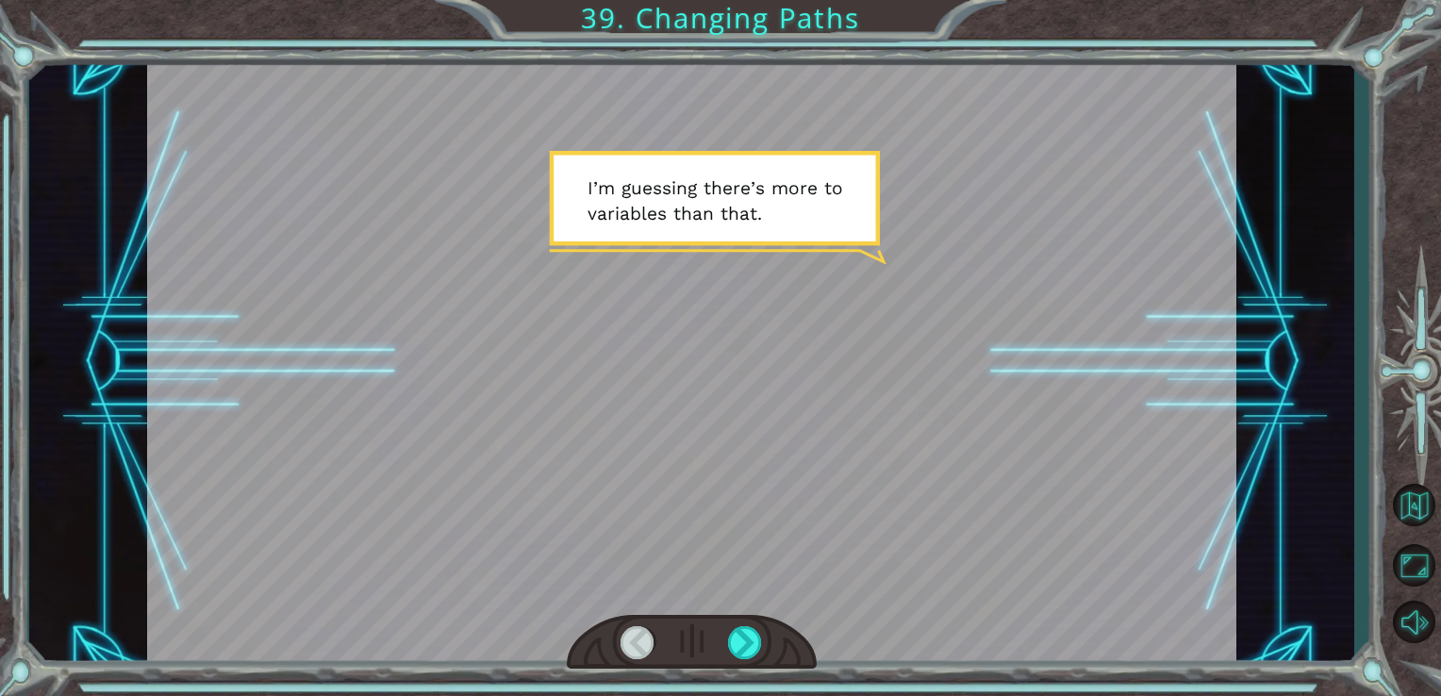
click at [1017, 422] on div at bounding box center [692, 362] width 1090 height 613
click at [1426, 375] on html "Temporary Text I ’ m g u e s s i n g t h e r e ’ s m o r e t o v a r i a b l e …" at bounding box center [720, 348] width 1441 height 696
drag, startPoint x: 1440, startPoint y: 122, endPoint x: 1356, endPoint y: 201, distance: 115.4
click at [1356, 201] on div "Temporary Text I ’ m g u e s s i n g t h e r e ’ s m o r e t o v a r i a b l e …" at bounding box center [720, 348] width 1441 height 696
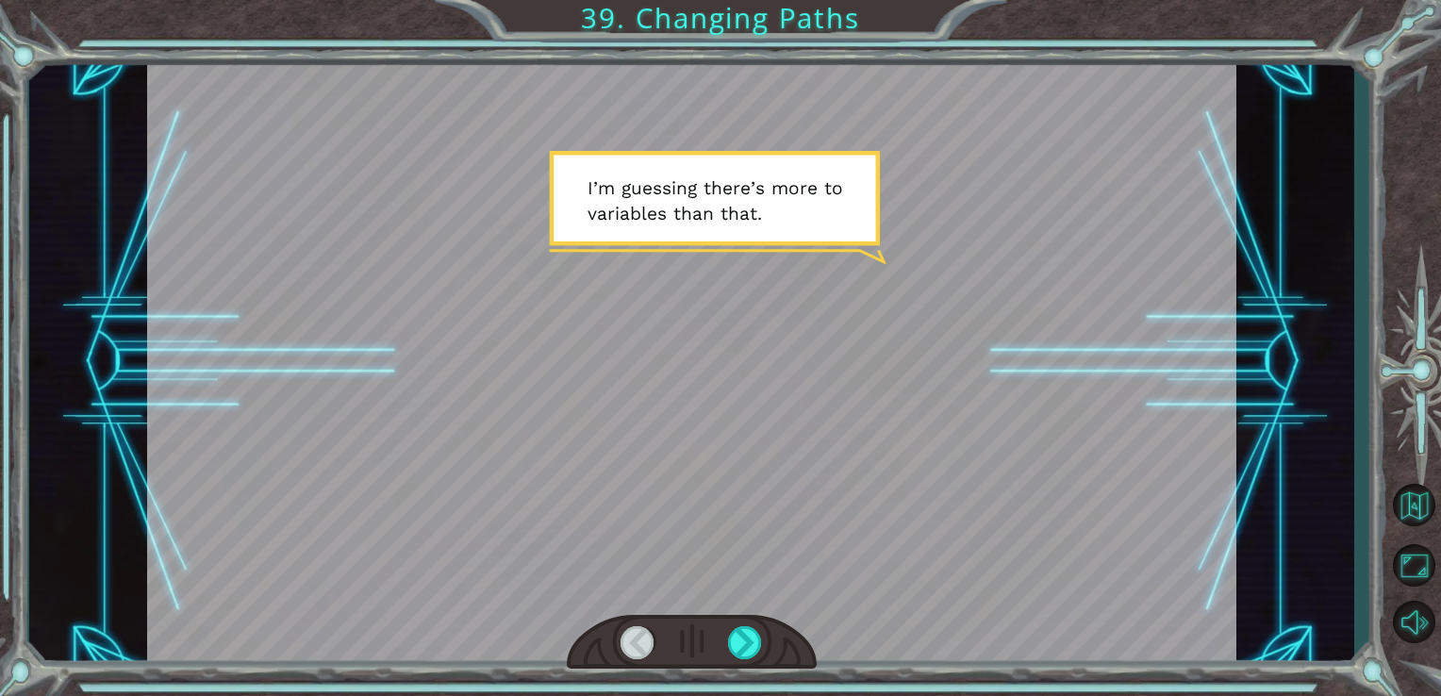
drag, startPoint x: 1356, startPoint y: 201, endPoint x: 1350, endPoint y: 364, distance: 163.3
click at [1350, 364] on div "Temporary Text I ’ m g u e s s i n g t h e r e ’ s m o r e t o v a r i a b l e …" at bounding box center [692, 362] width 1326 height 612
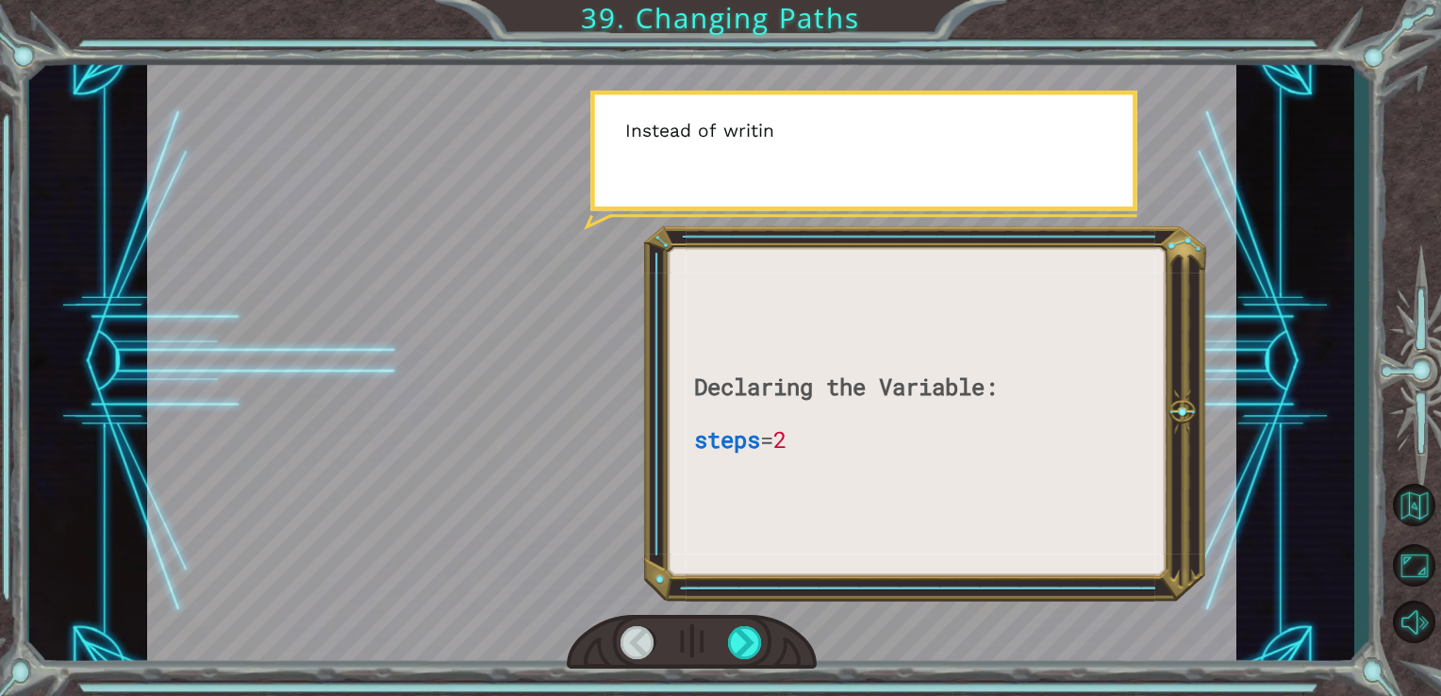
drag, startPoint x: 1350, startPoint y: 364, endPoint x: 1394, endPoint y: 744, distance: 382.7
click at [1394, 695] on html "Declaring the Variable: steps = 2 I ’ m g u e s s i n g t h e r e ’ s m o r e t…" at bounding box center [720, 348] width 1441 height 696
